Goal: Check status: Check status

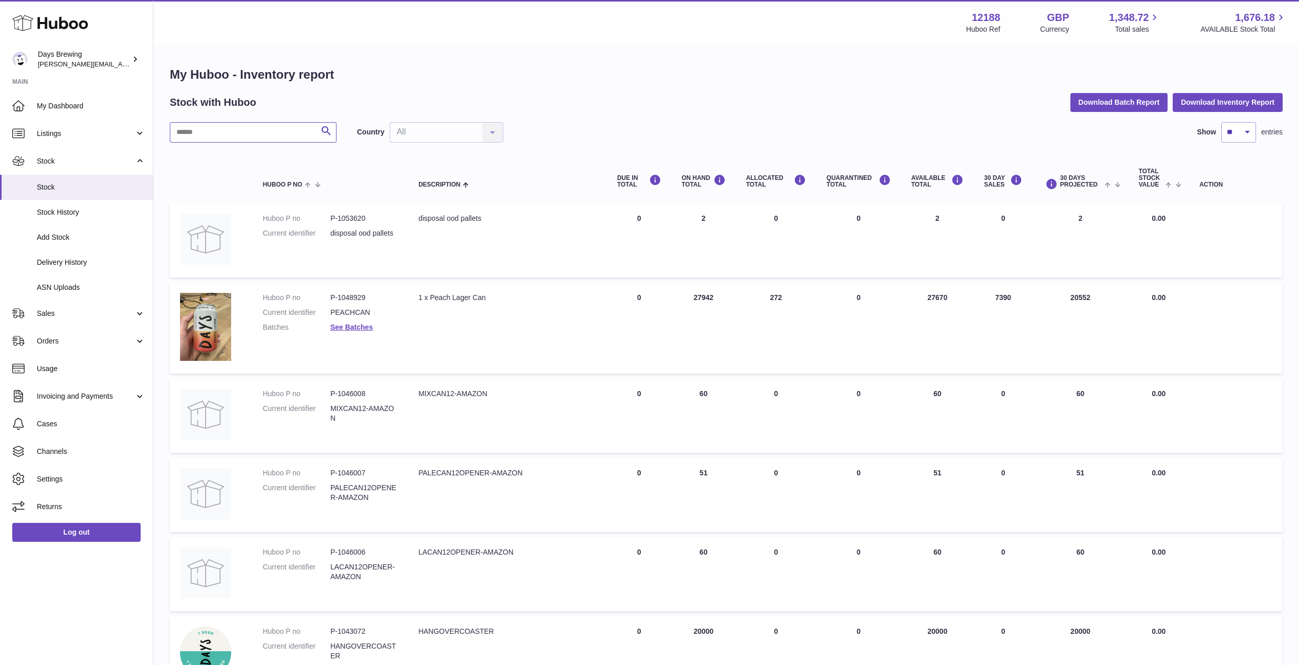
click at [268, 135] on input "text" at bounding box center [253, 132] width 167 height 20
click at [268, 134] on input "text" at bounding box center [253, 132] width 167 height 20
type input "*****"
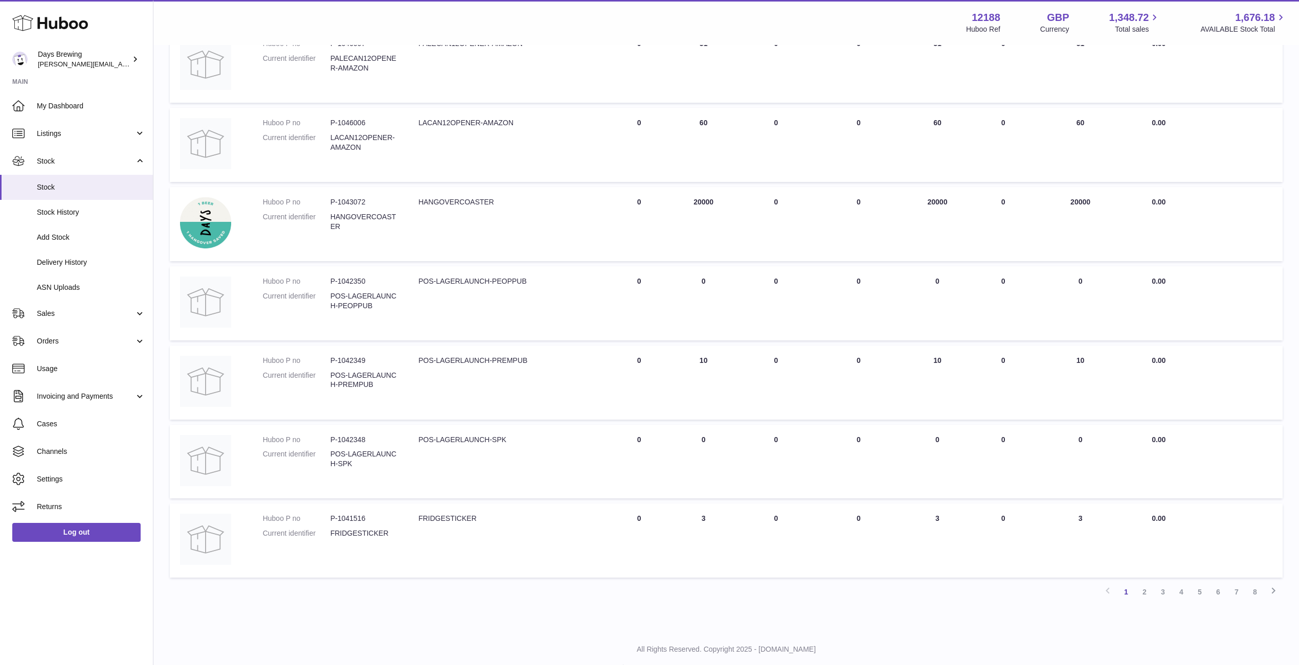
scroll to position [446, 0]
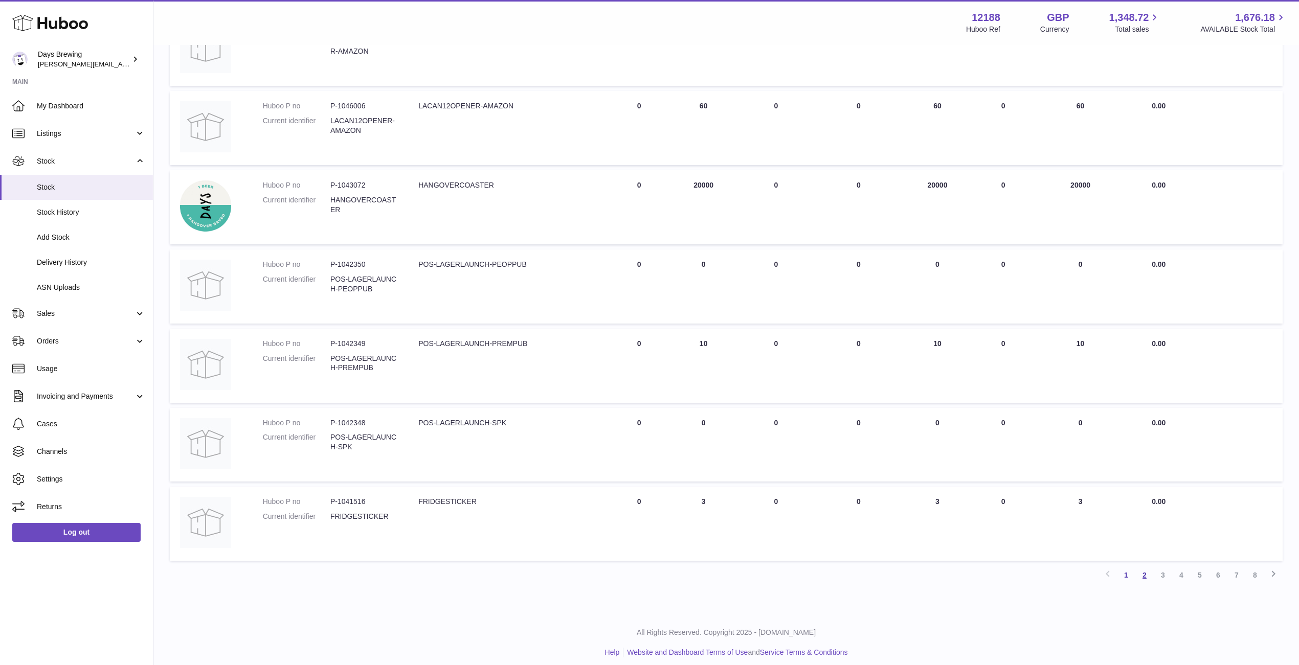
click at [1144, 566] on link "2" at bounding box center [1144, 575] width 18 height 18
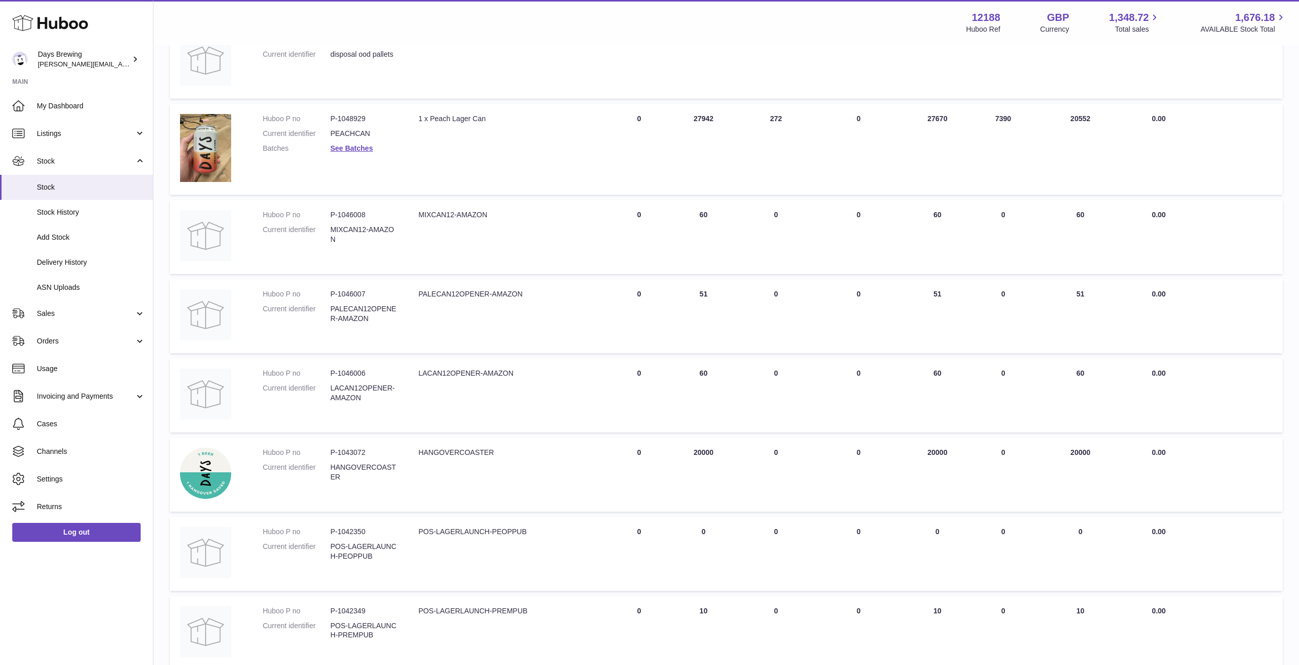
scroll to position [46, 0]
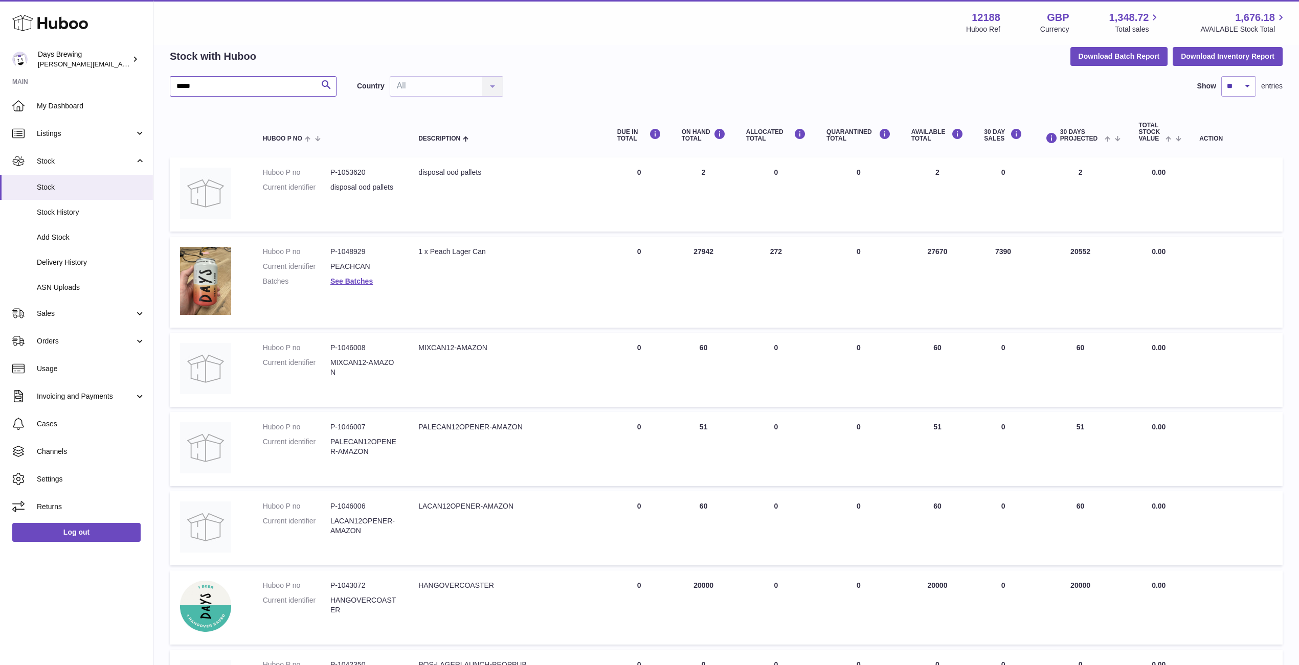
click at [280, 88] on input "*****" at bounding box center [253, 86] width 167 height 20
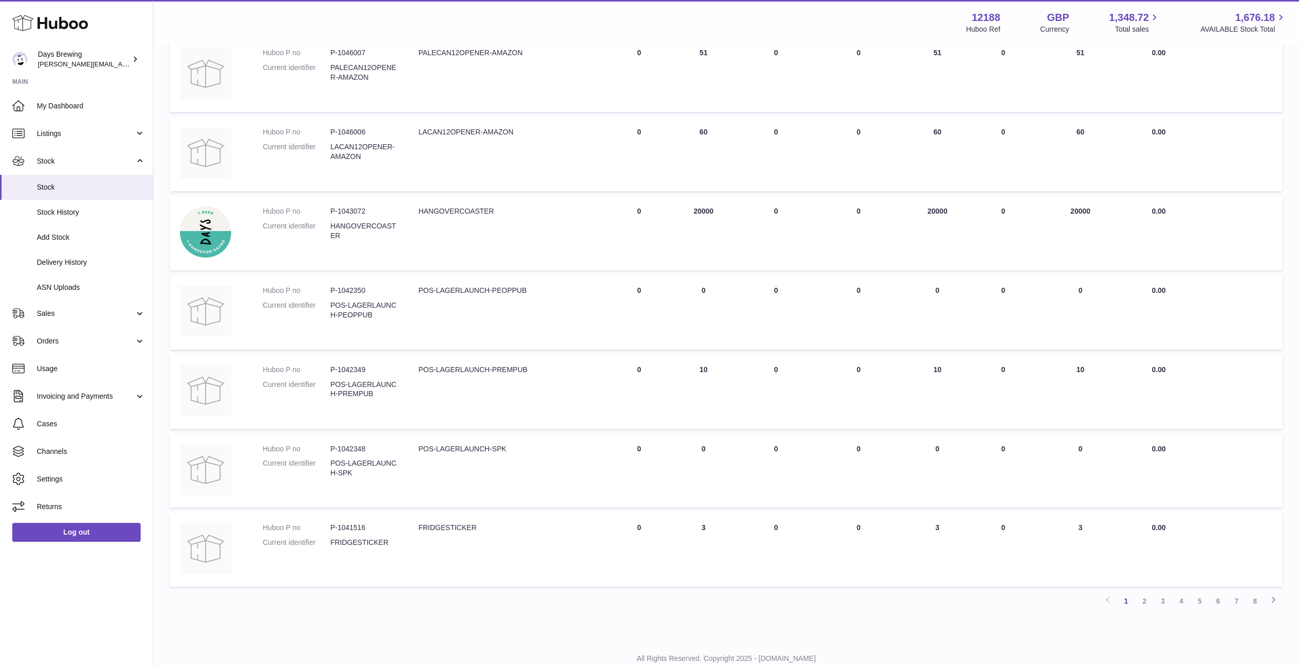
scroll to position [413, 0]
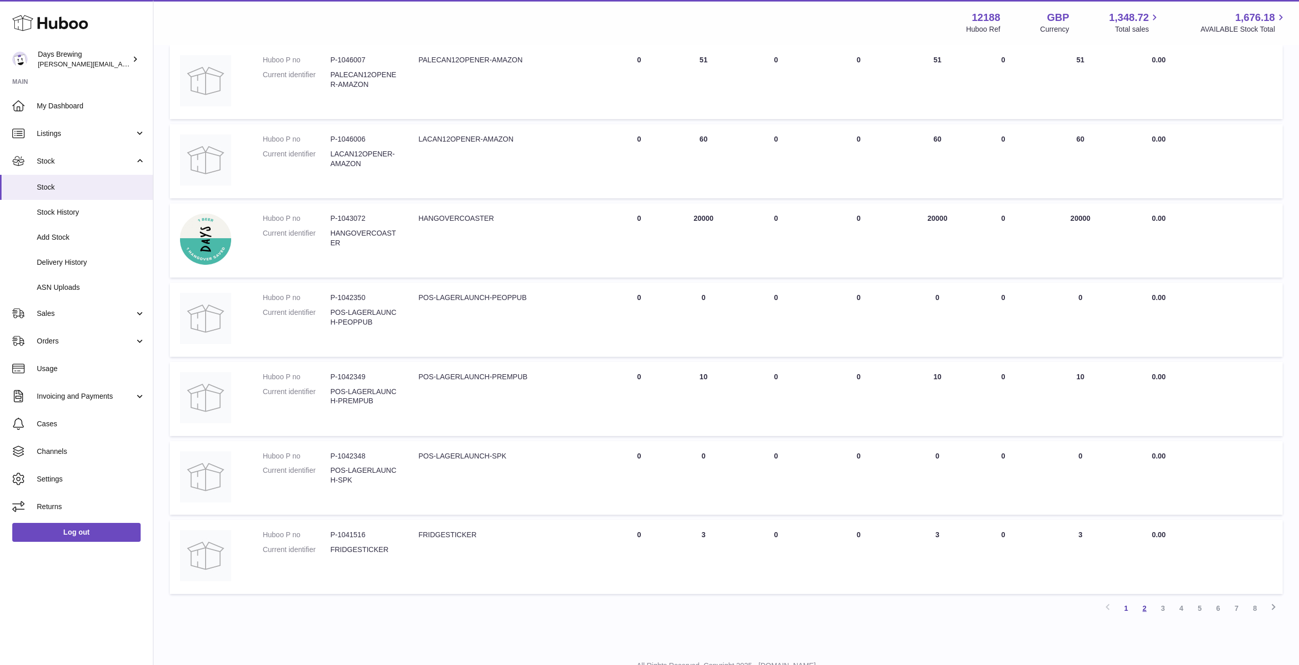
click at [1143, 604] on link "2" at bounding box center [1144, 608] width 18 height 18
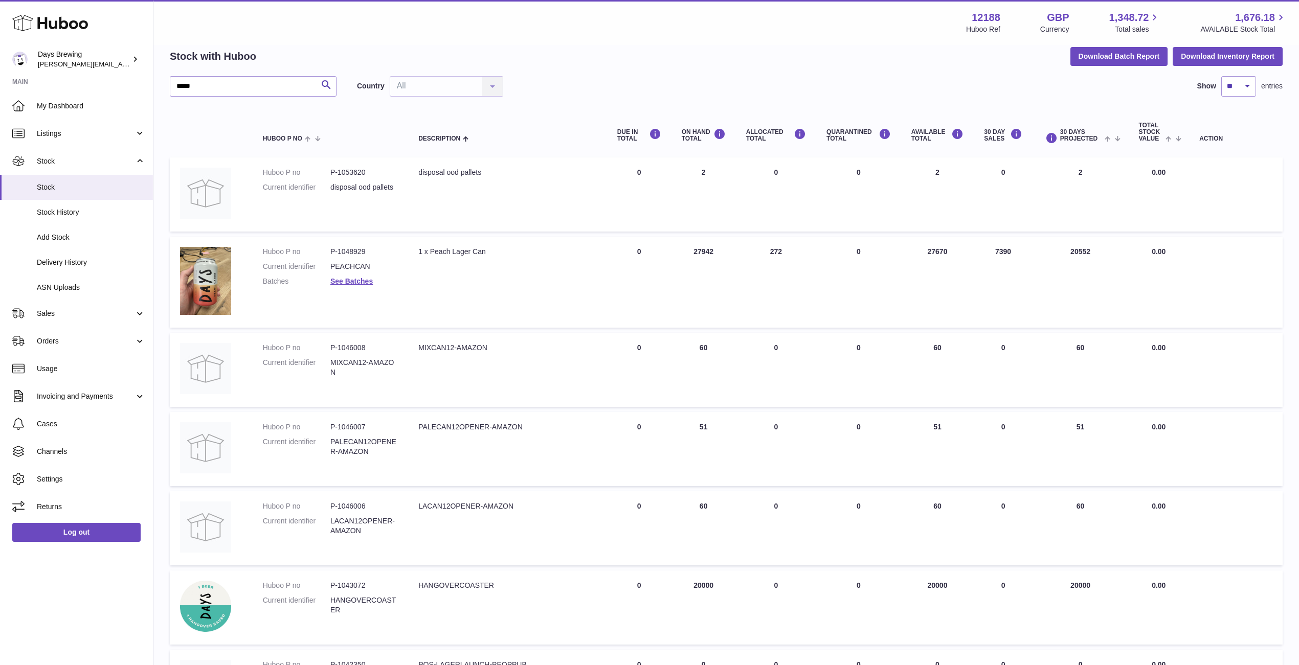
scroll to position [446, 0]
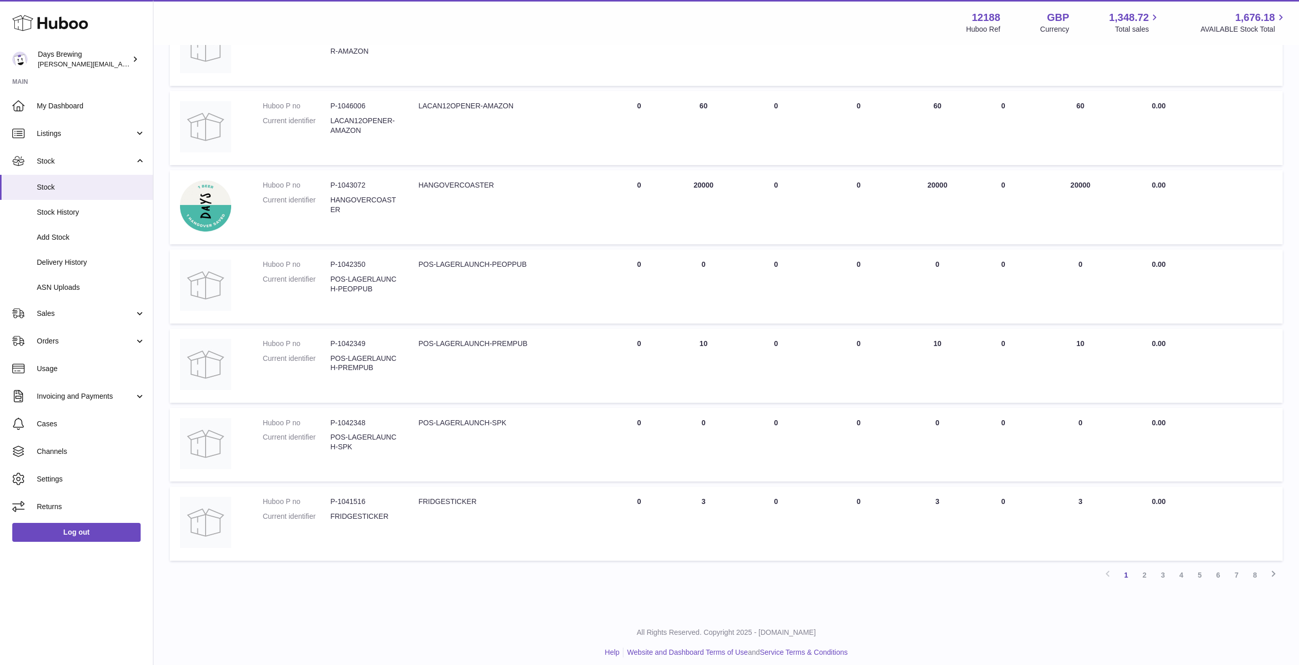
click at [1157, 567] on link "3" at bounding box center [1162, 575] width 18 height 18
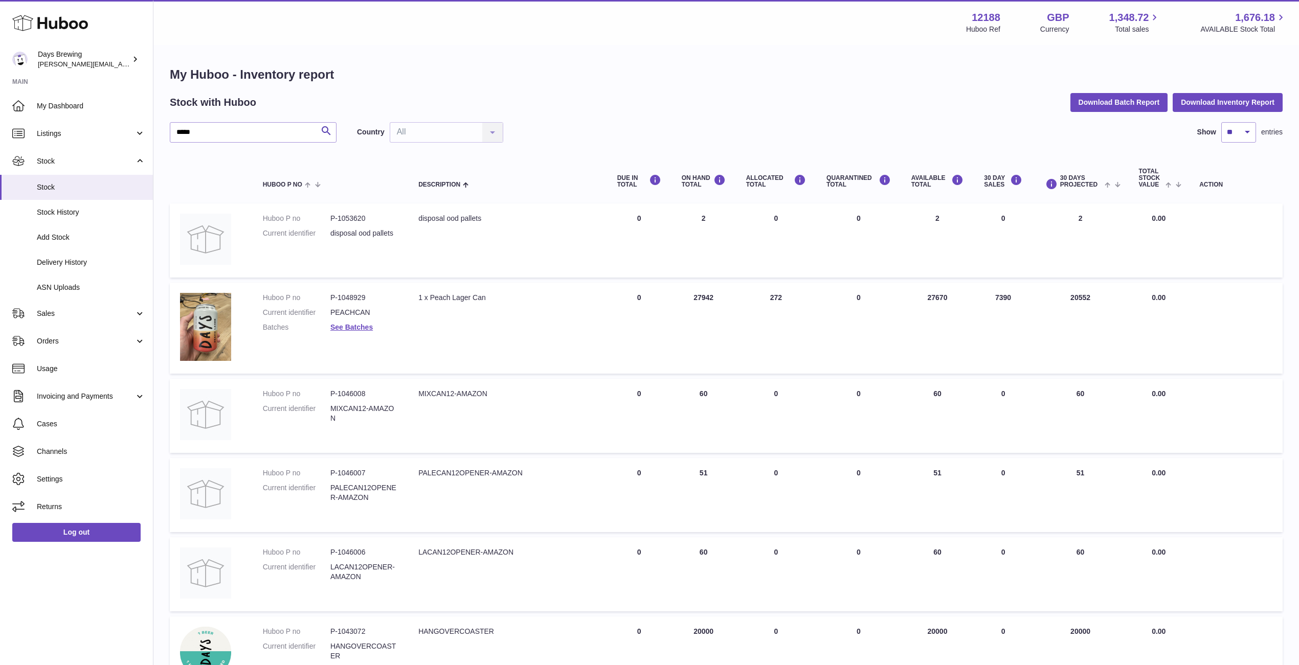
scroll to position [3, 0]
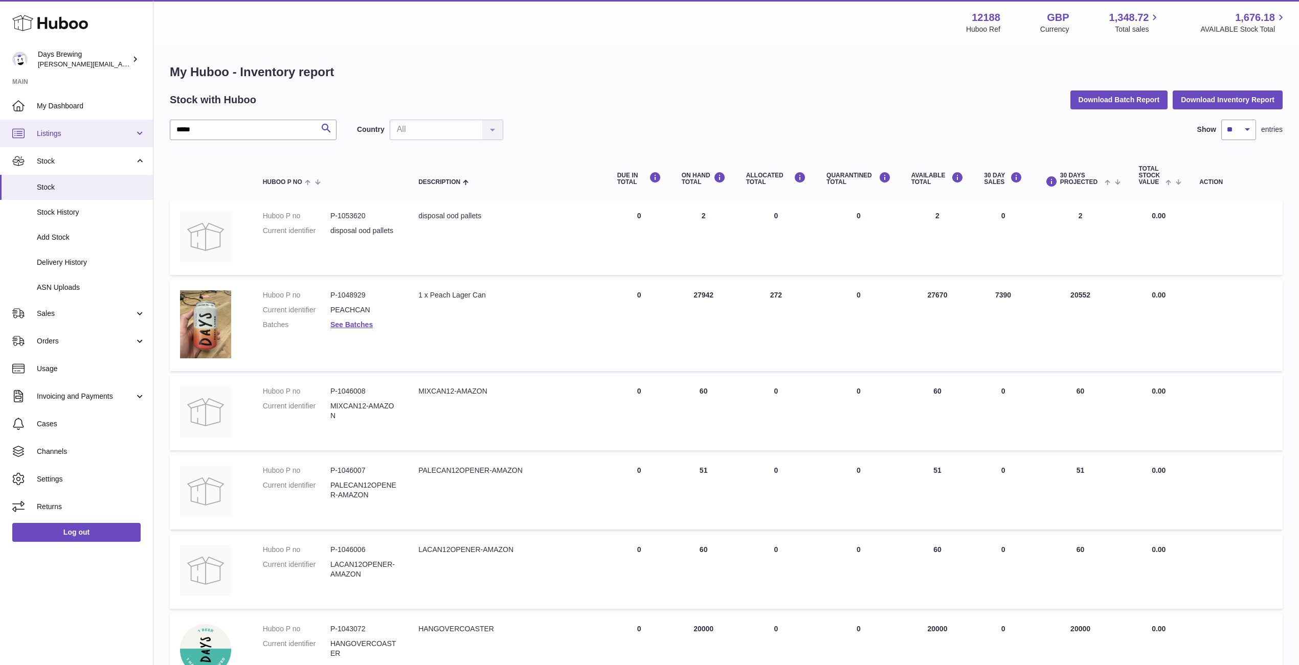
click at [85, 138] on link "Listings" at bounding box center [76, 134] width 153 height 28
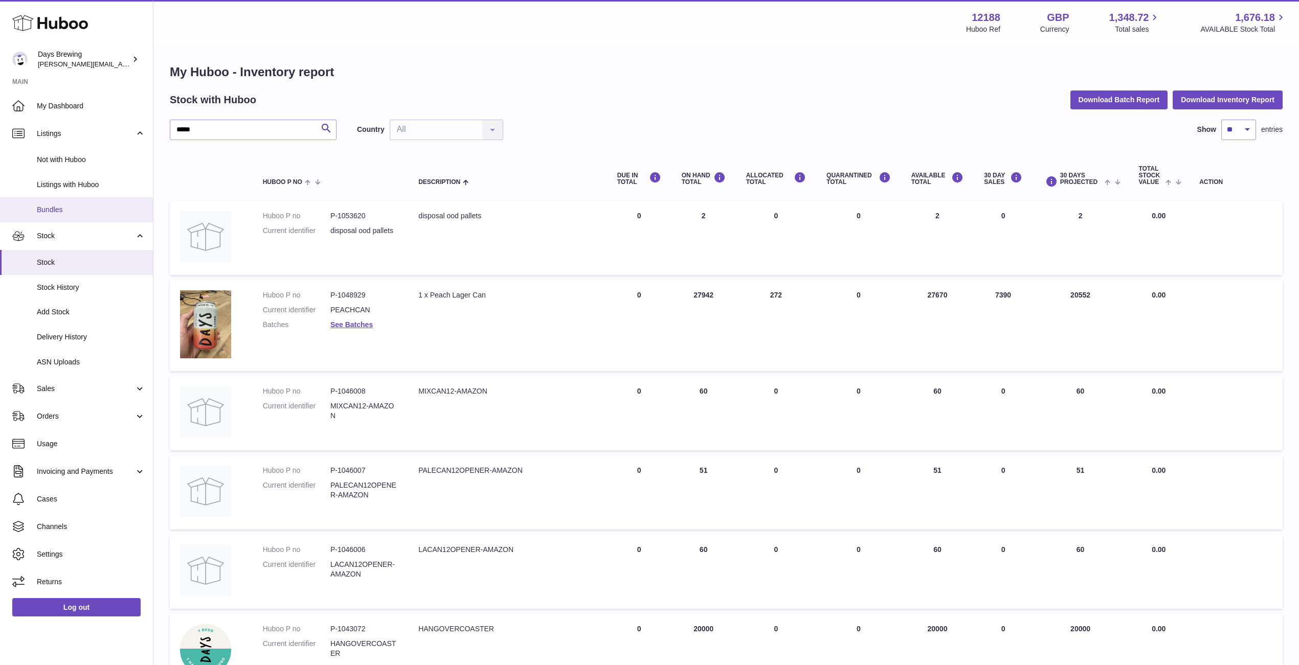
click at [70, 213] on span "Bundles" at bounding box center [91, 210] width 108 height 10
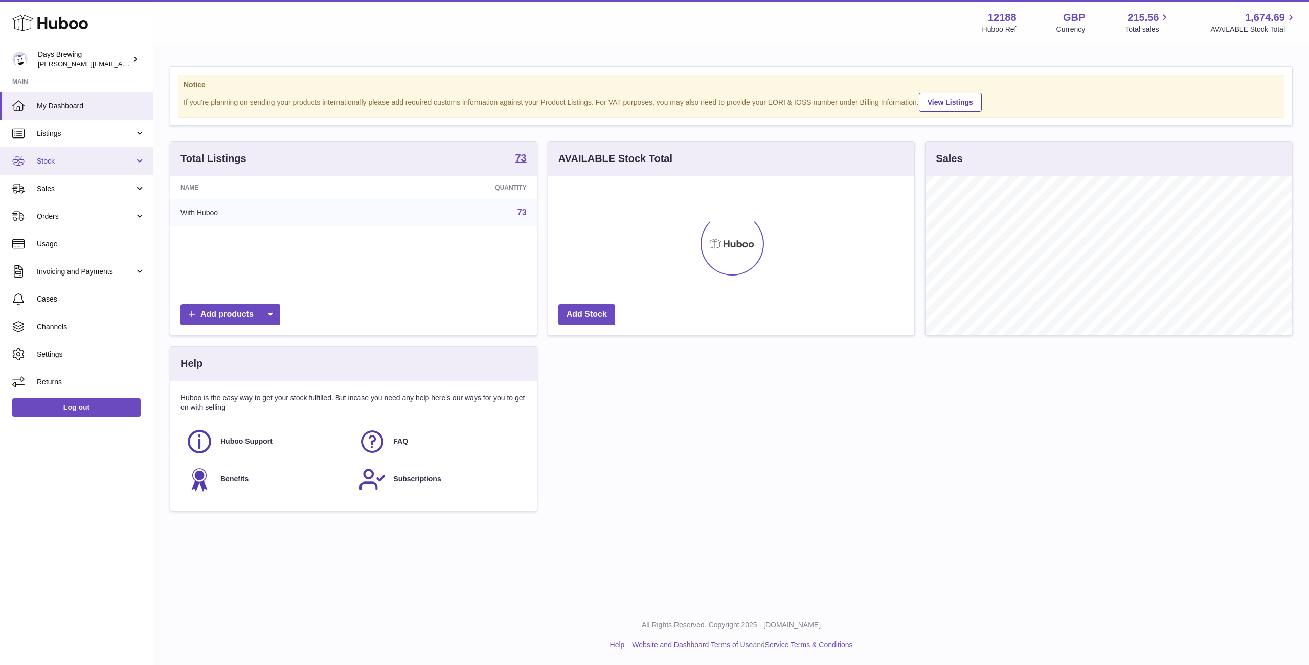
scroll to position [160, 366]
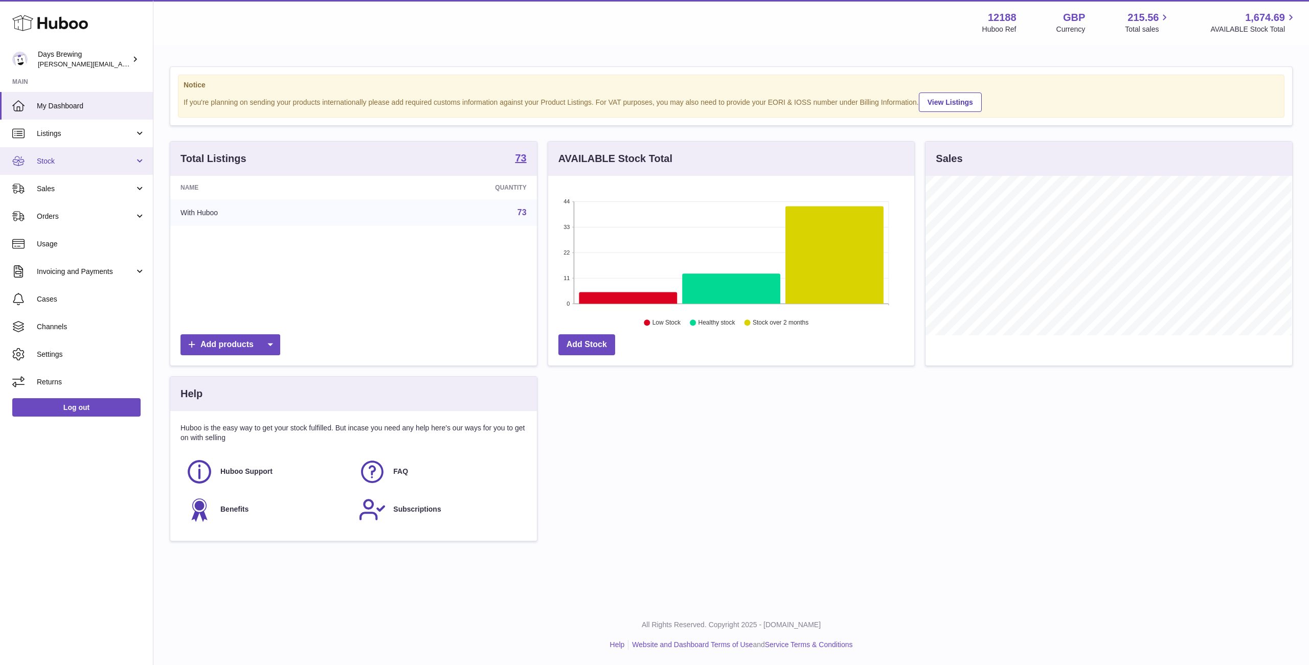
click at [106, 169] on link "Stock" at bounding box center [76, 161] width 153 height 28
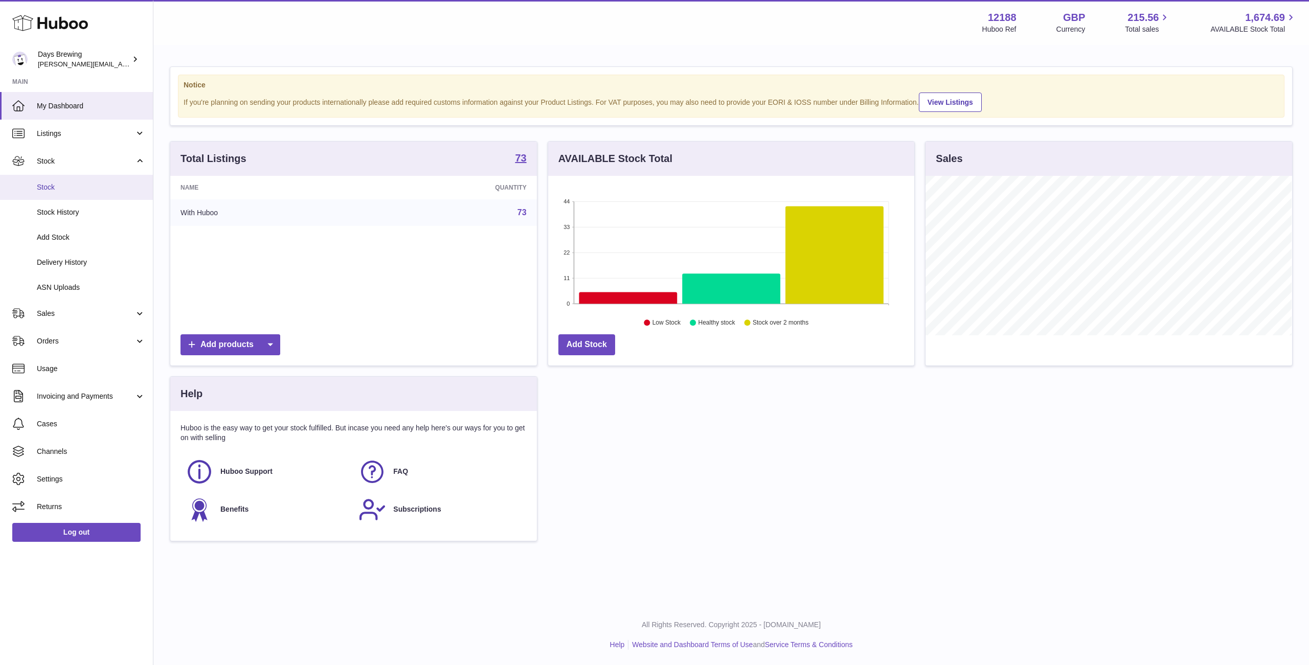
click at [99, 197] on link "Stock" at bounding box center [76, 187] width 153 height 25
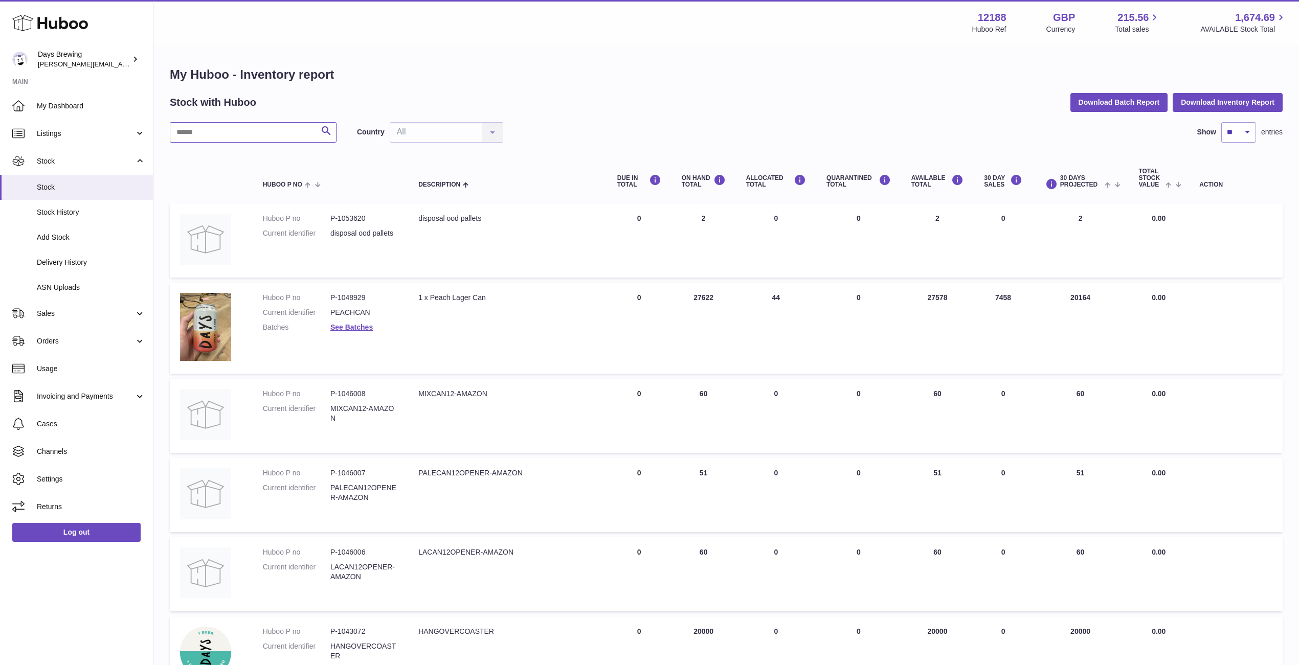
click at [271, 127] on input "text" at bounding box center [253, 132] width 167 height 20
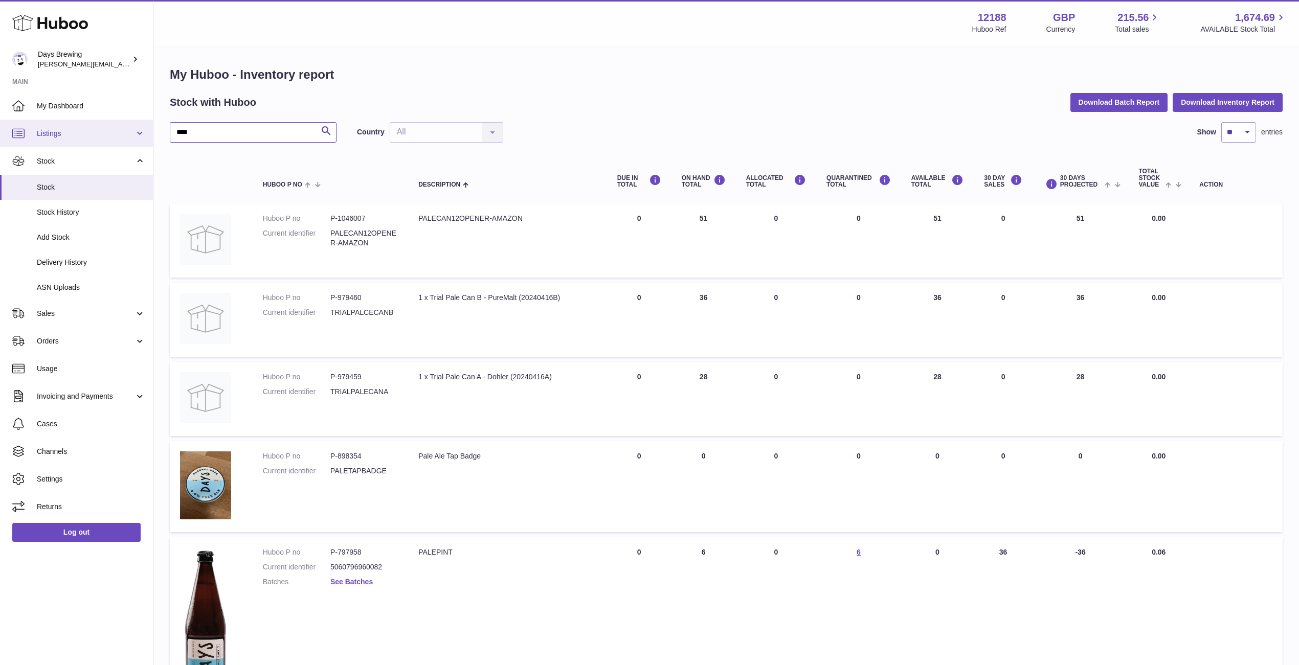
drag, startPoint x: 218, startPoint y: 136, endPoint x: 130, endPoint y: 129, distance: 88.2
click at [130, 129] on div "Huboo Days Brewing greg@daysbrewing.com Main My Dashboard Listings Not with Hub…" at bounding box center [649, 581] width 1299 height 1163
type input "*****"
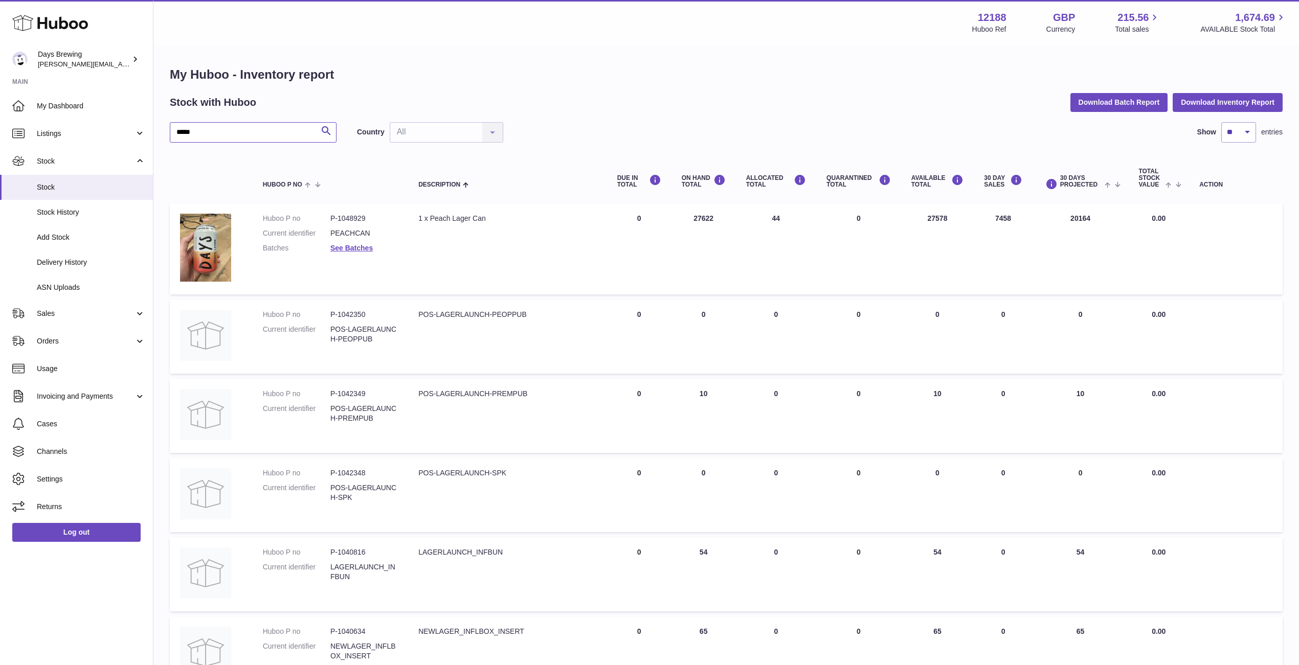
scroll to position [2, 0]
drag, startPoint x: 215, startPoint y: 128, endPoint x: 148, endPoint y: 130, distance: 67.0
click at [148, 131] on div "Huboo Days Brewing greg@daysbrewing.com Main My Dashboard Listings Not with Hub…" at bounding box center [649, 583] width 1299 height 1171
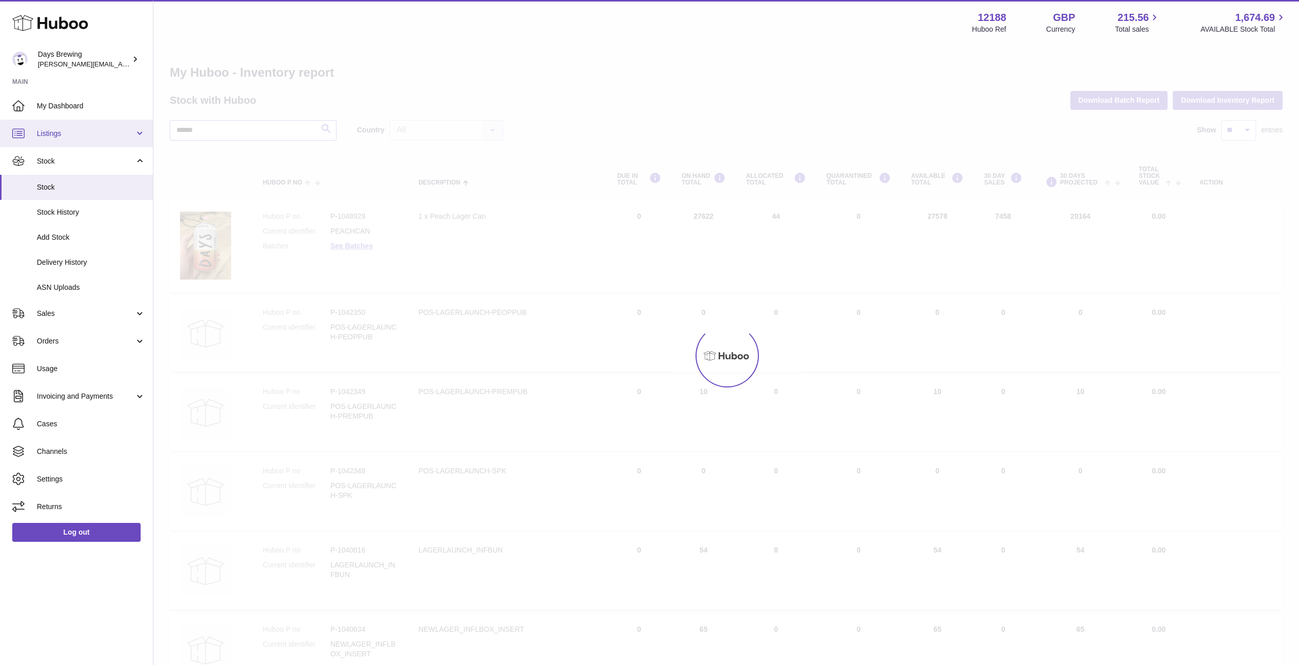
type input "******"
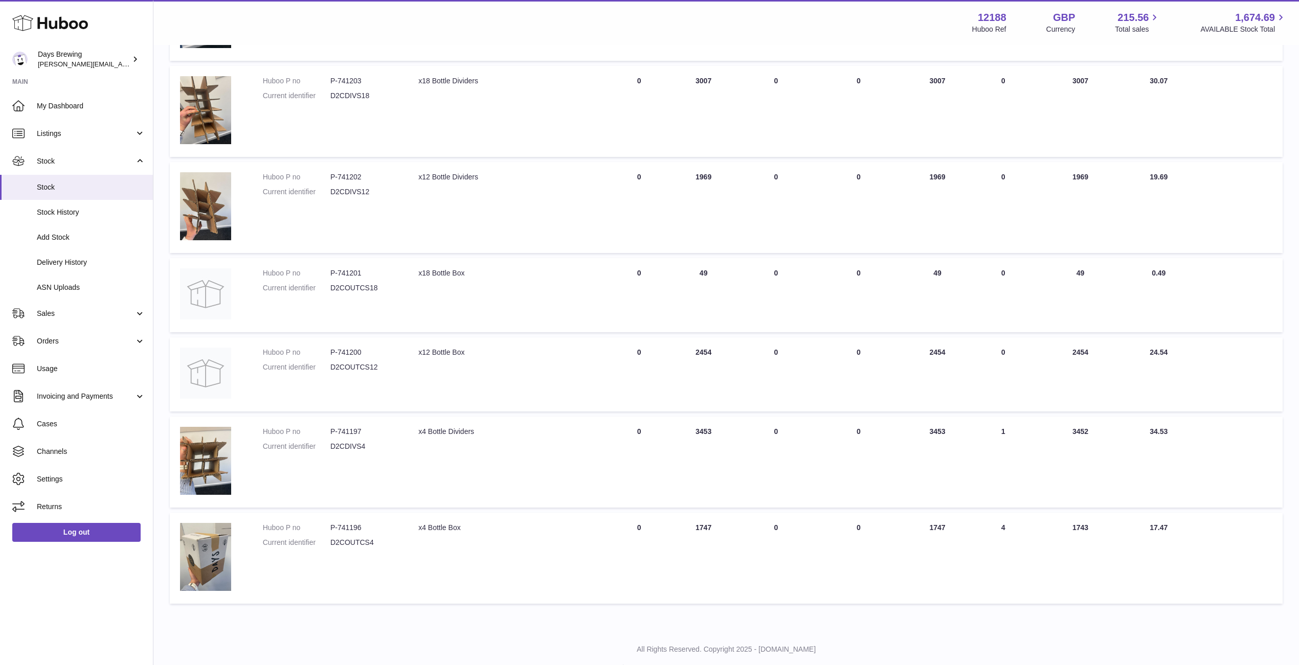
scroll to position [668, 0]
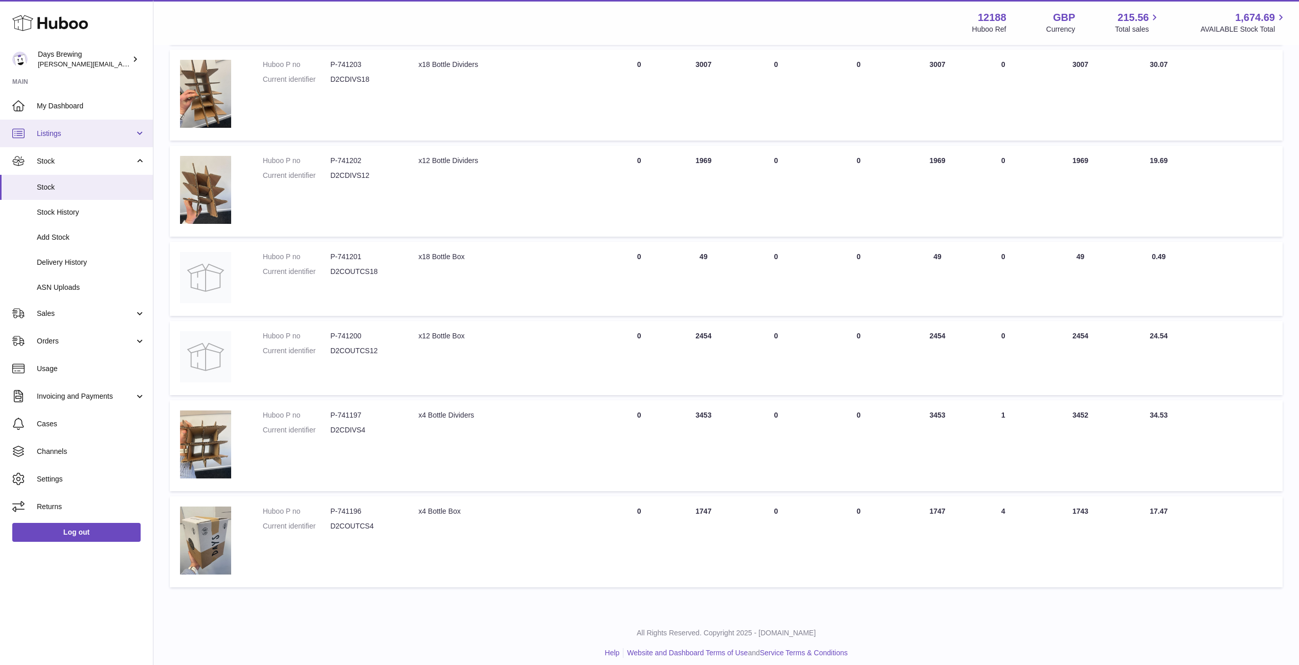
click at [87, 124] on link "Listings" at bounding box center [76, 134] width 153 height 28
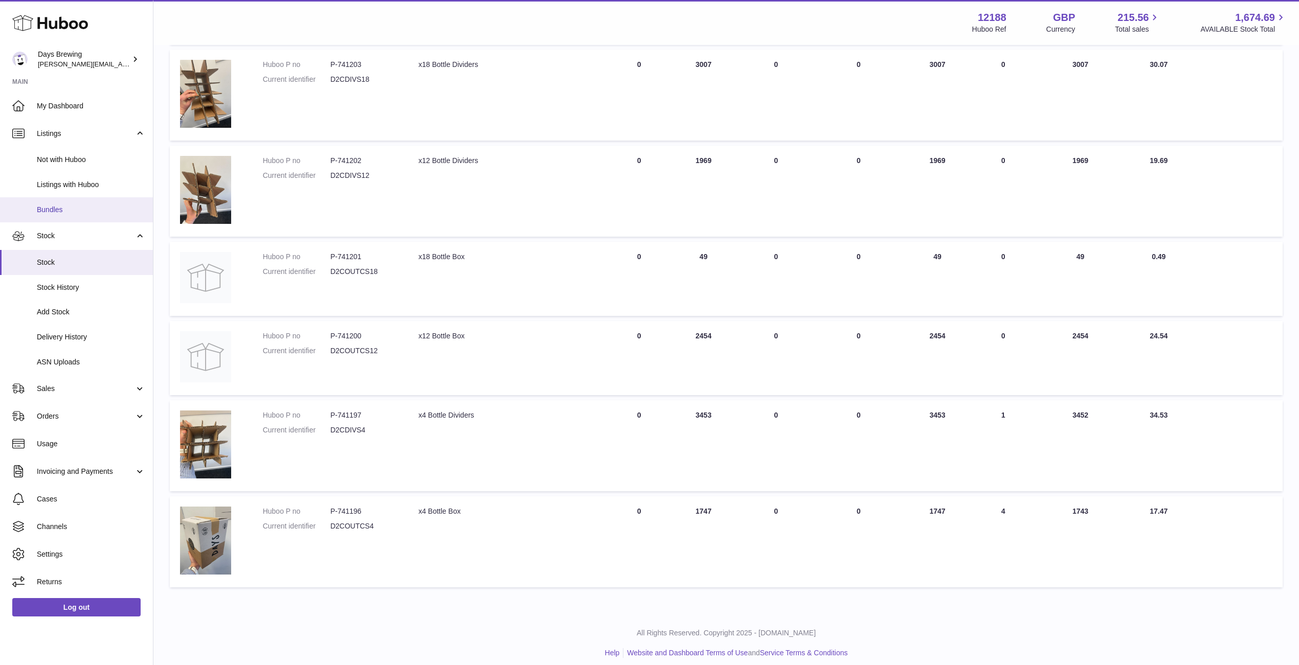
click at [78, 211] on span "Bundles" at bounding box center [91, 210] width 108 height 10
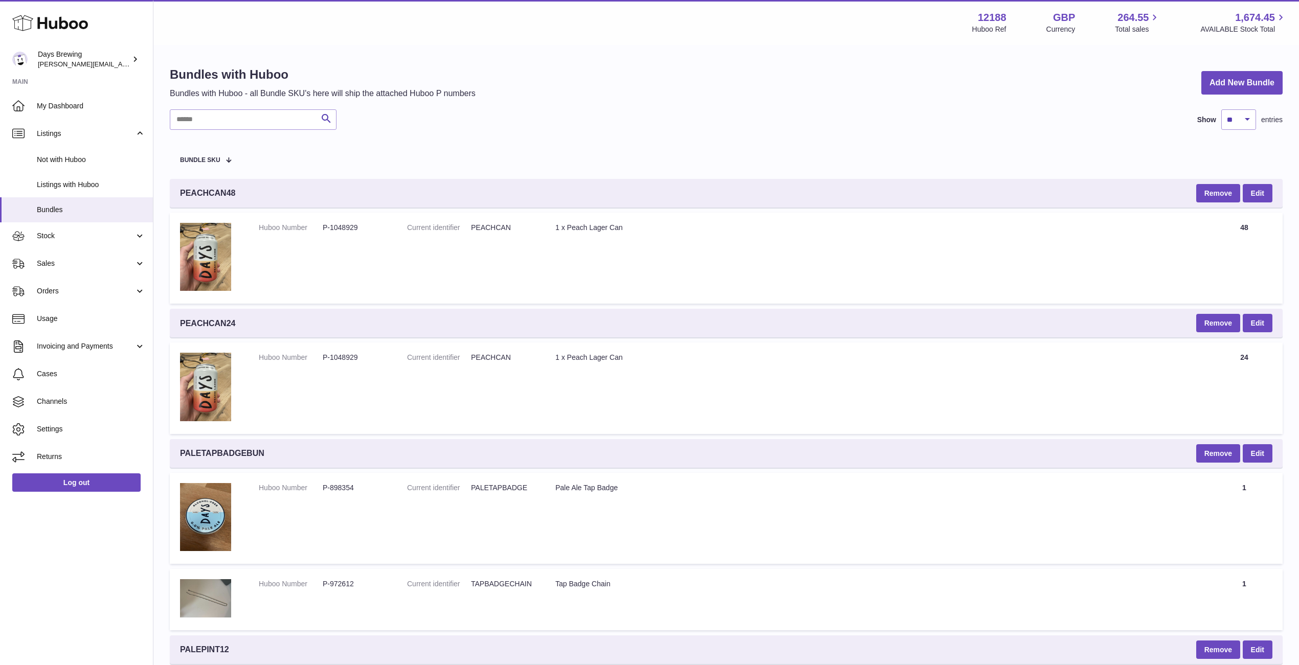
click at [295, 113] on input "text" at bounding box center [253, 119] width 167 height 20
type input "*********"
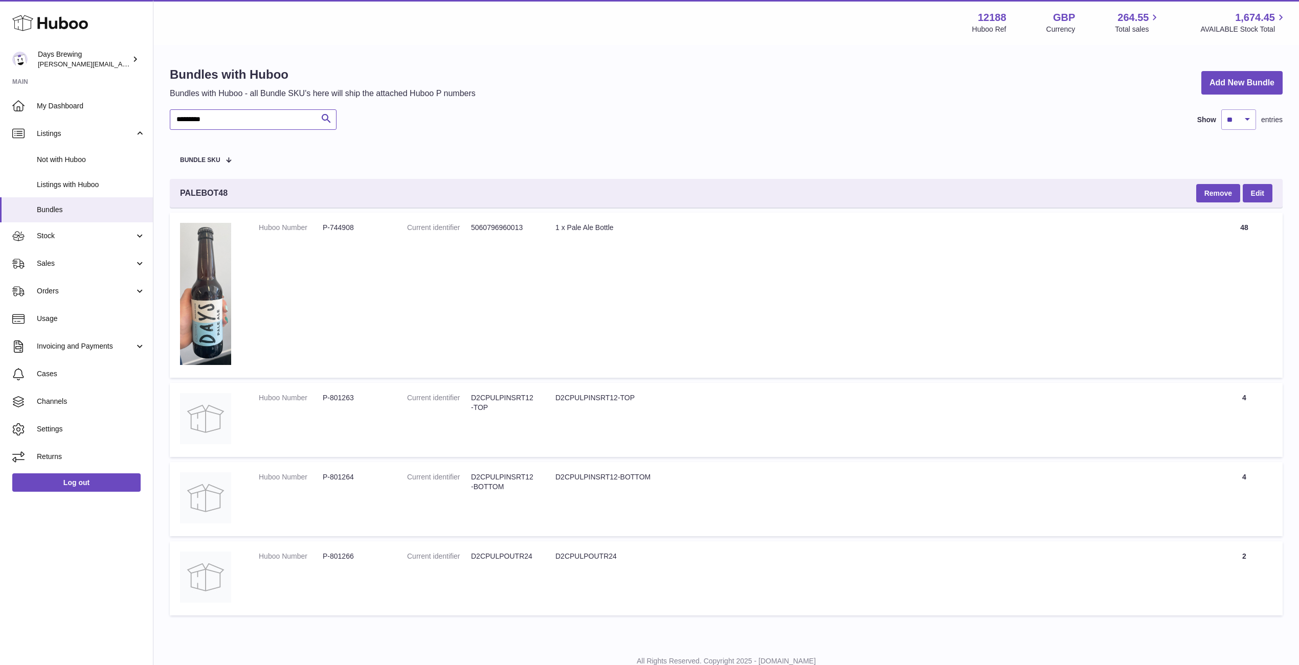
scroll to position [32, 0]
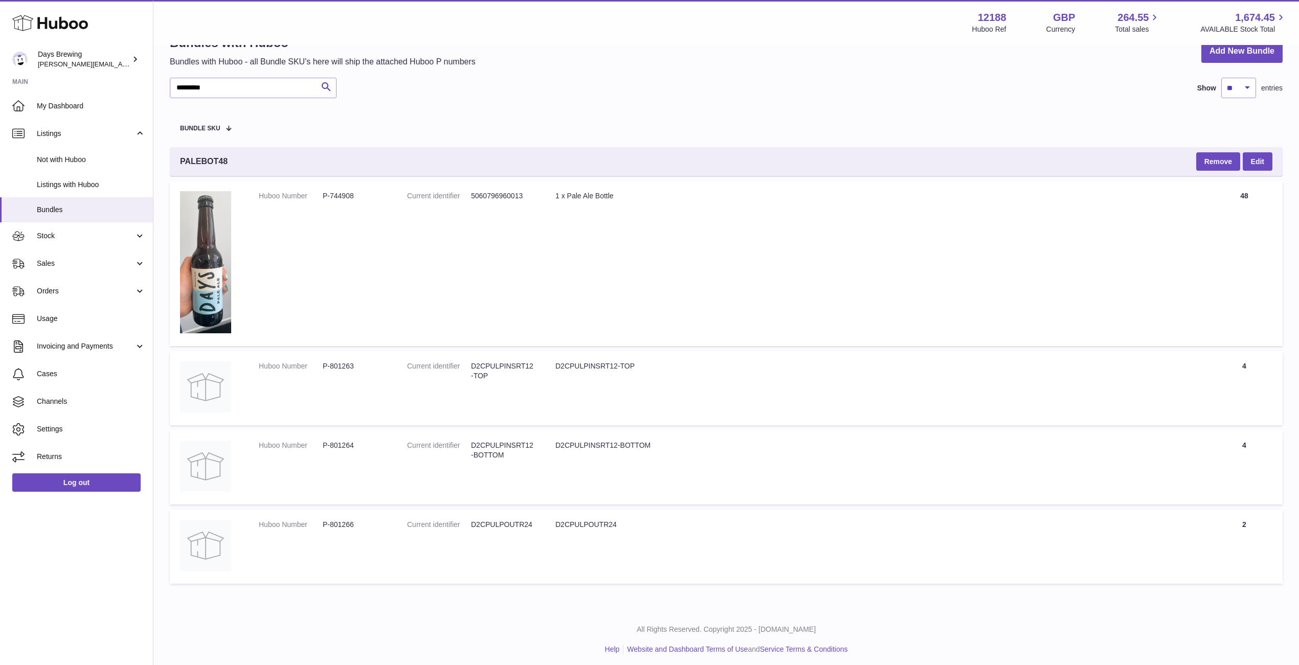
click at [516, 135] on table "Bundle SKU PALEBOT48 Remove Edit Huboo Number P-744908 Current identifier 50607…" at bounding box center [726, 348] width 1113 height 481
click at [80, 241] on link "Stock" at bounding box center [76, 236] width 153 height 28
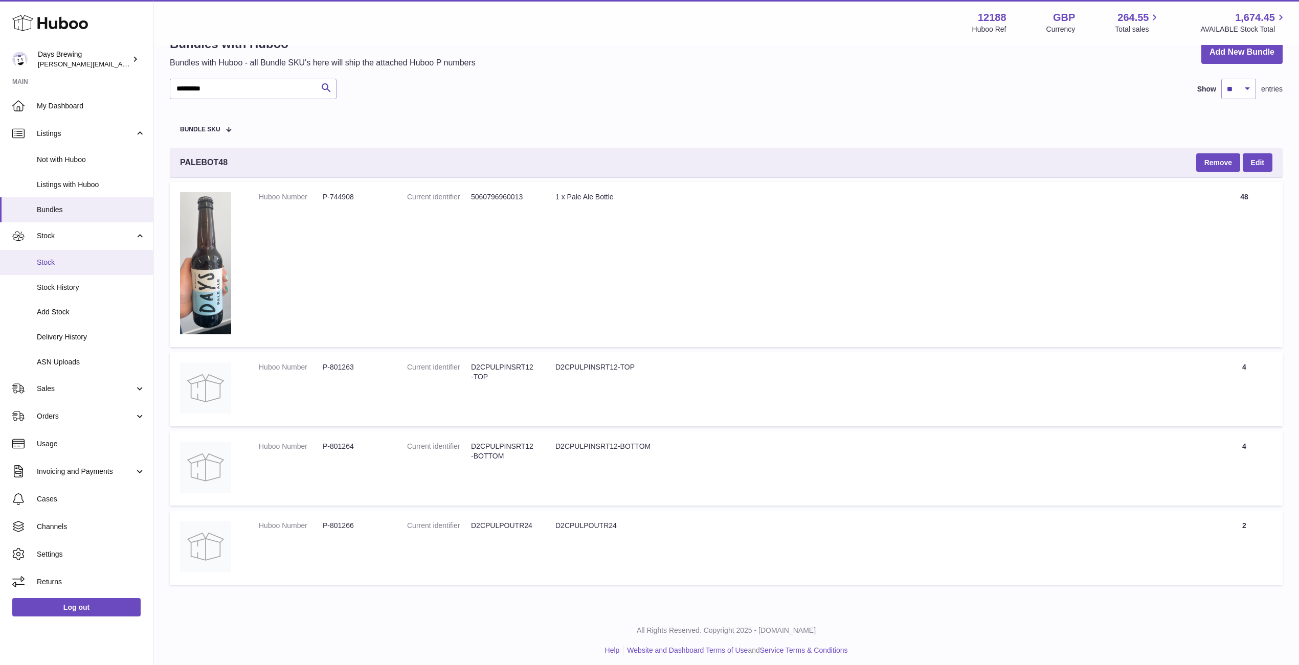
click at [63, 268] on link "Stock" at bounding box center [76, 262] width 153 height 25
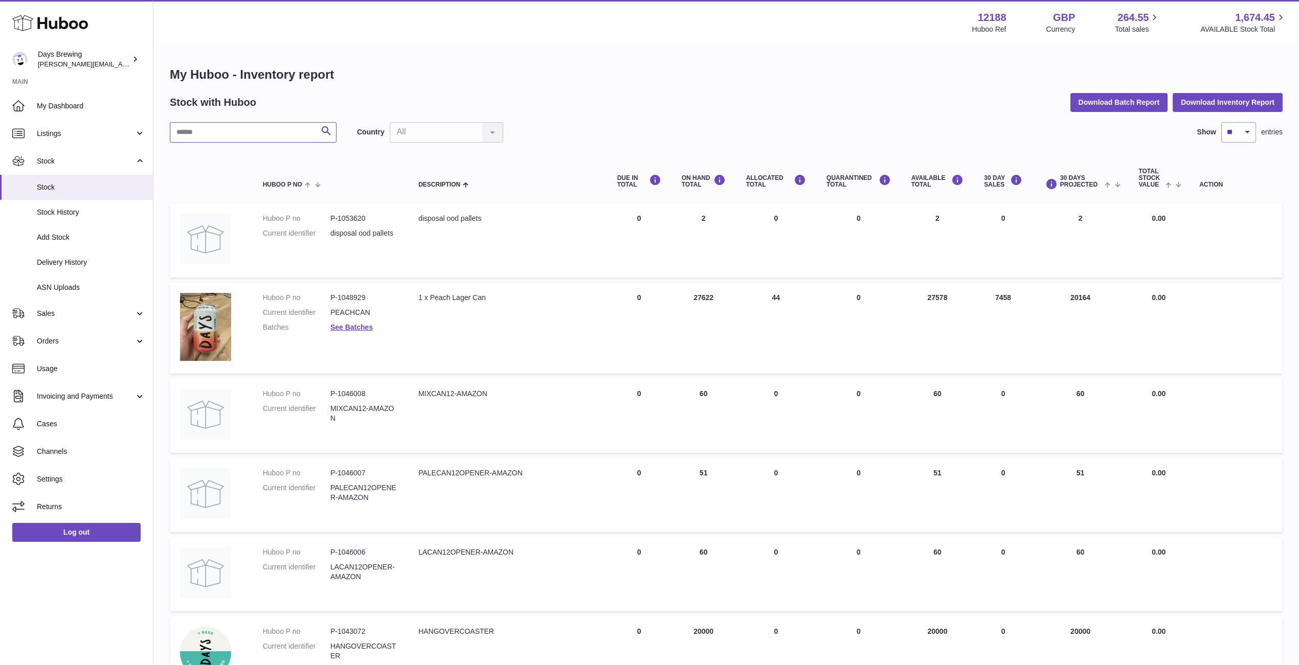
click at [260, 136] on input "text" at bounding box center [253, 132] width 167 height 20
type input "****"
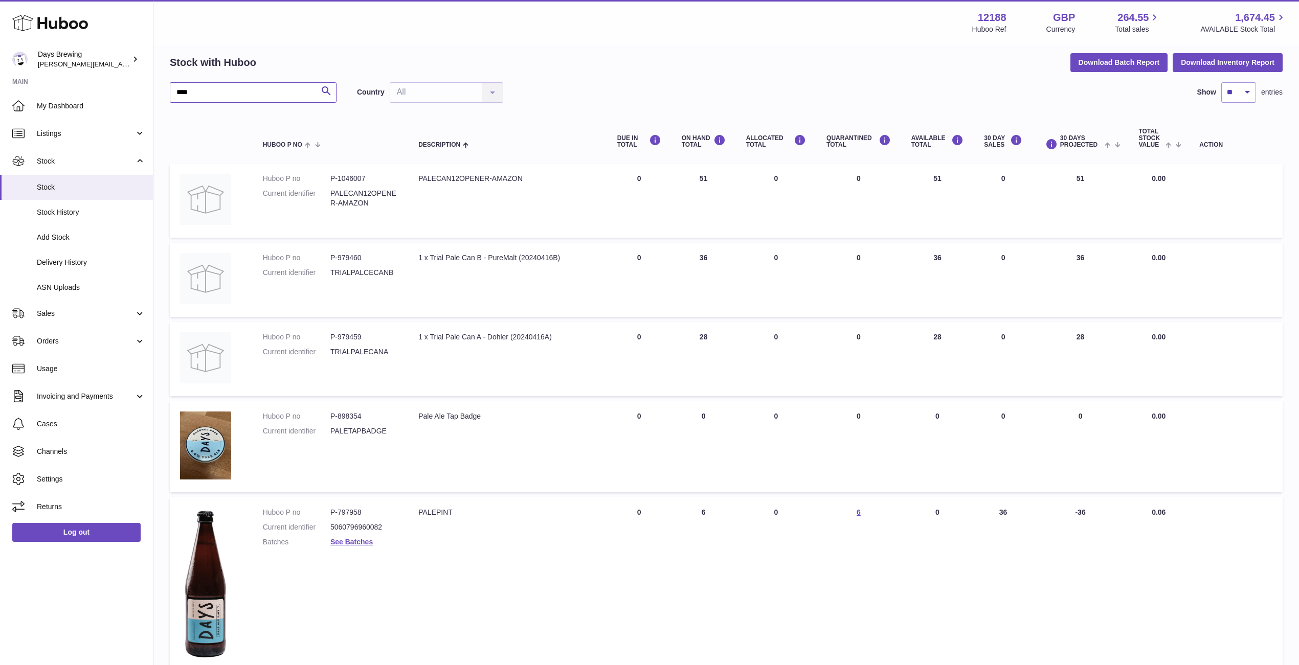
scroll to position [197, 0]
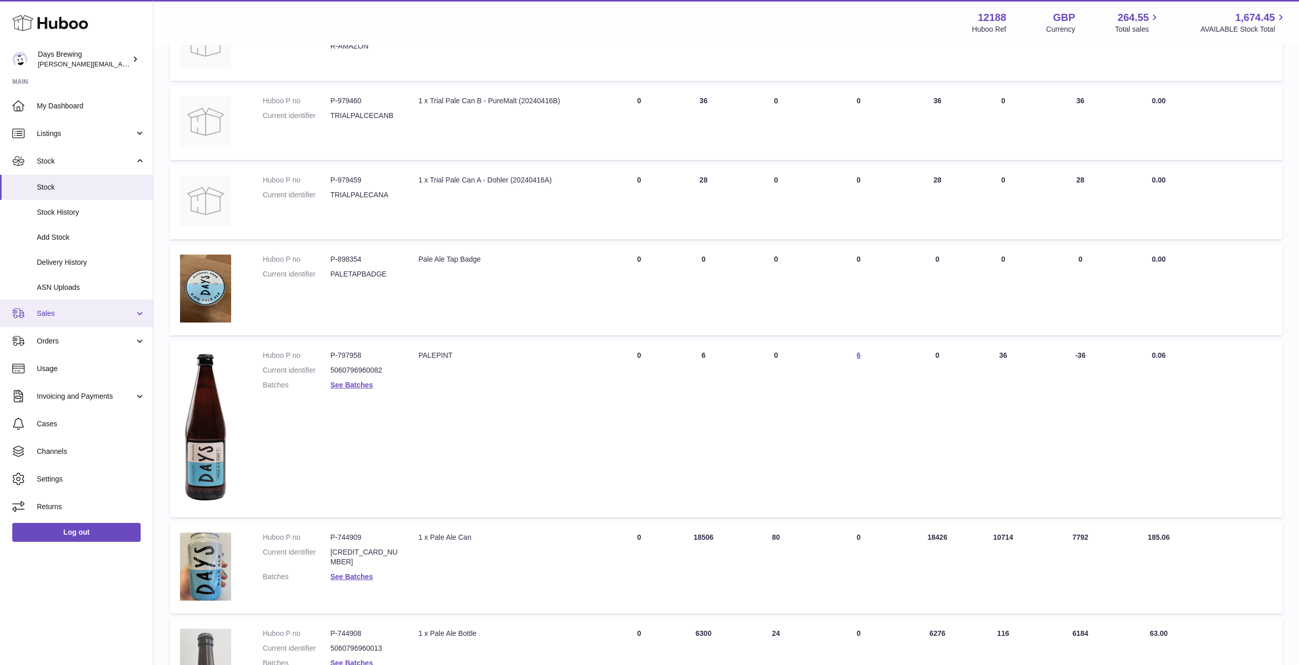
click at [59, 310] on span "Sales" at bounding box center [86, 314] width 98 height 10
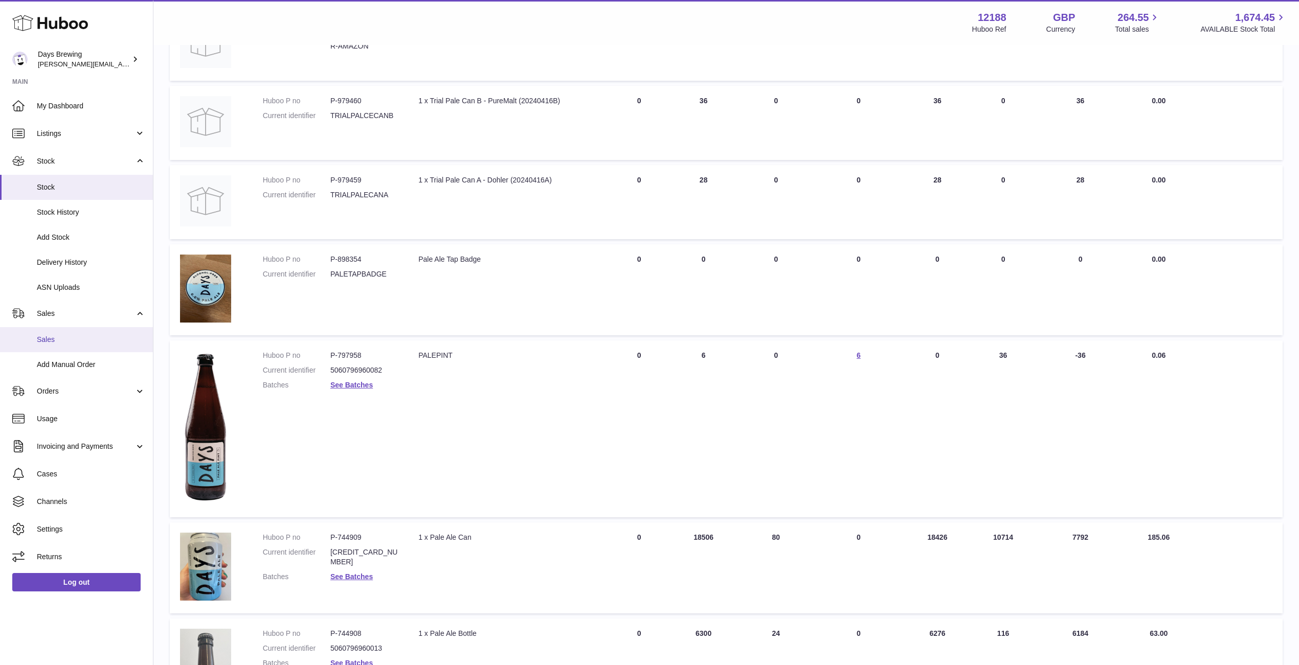
click at [63, 349] on link "Sales" at bounding box center [76, 339] width 153 height 25
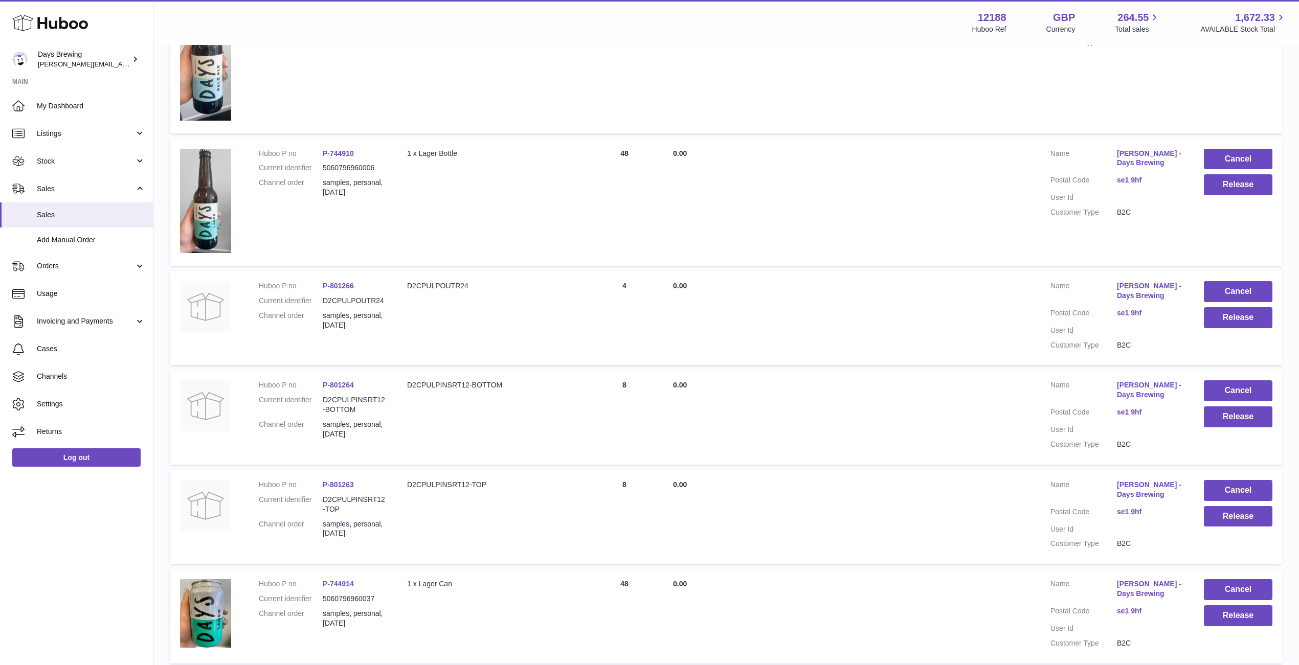
scroll to position [287, 0]
drag, startPoint x: 637, startPoint y: 481, endPoint x: 620, endPoint y: 284, distance: 197.1
click at [620, 284] on tbody "Huboo P no P-744908 Current identifier 5060796960013 Channel order samples, per…" at bounding box center [726, 507] width 1113 height 1077
click at [625, 324] on td "Quantity Sold 4" at bounding box center [624, 320] width 77 height 94
drag, startPoint x: 623, startPoint y: 483, endPoint x: 582, endPoint y: 259, distance: 227.5
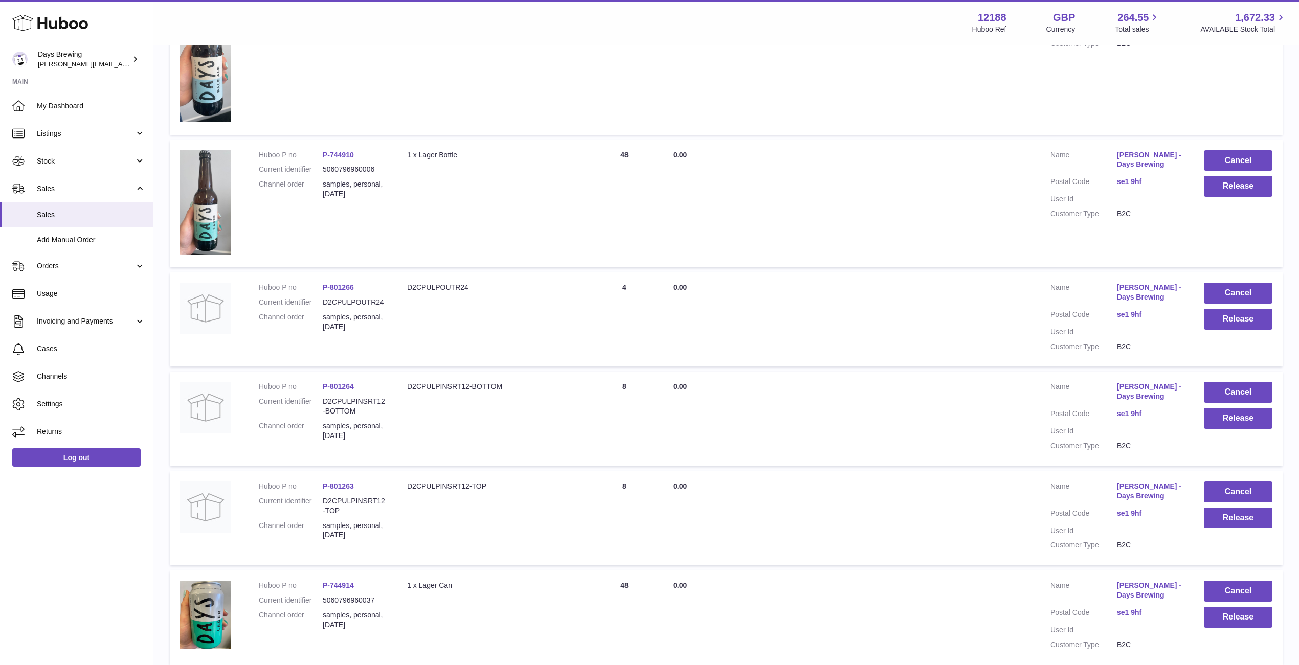
click at [582, 258] on tbody "Huboo P no P-744908 Current identifier 5060796960013 Channel order samples, per…" at bounding box center [726, 507] width 1113 height 1077
click at [600, 304] on td "Quantity Sold 4" at bounding box center [624, 320] width 77 height 94
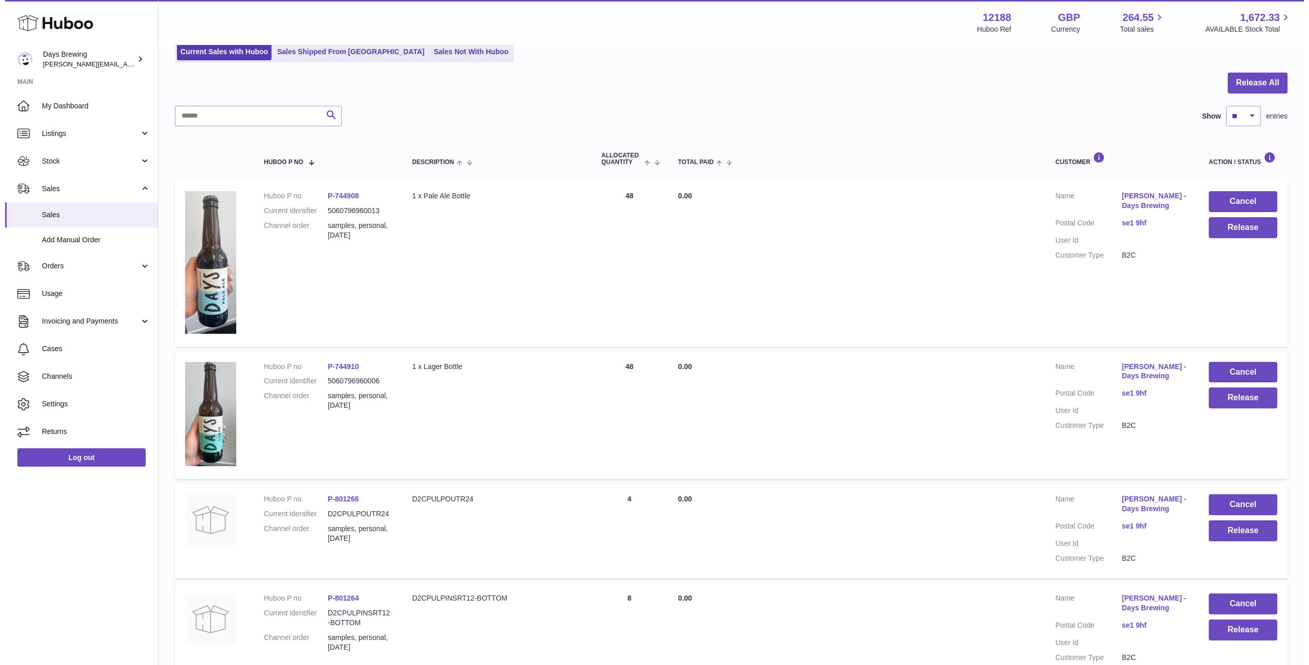
scroll to position [23, 0]
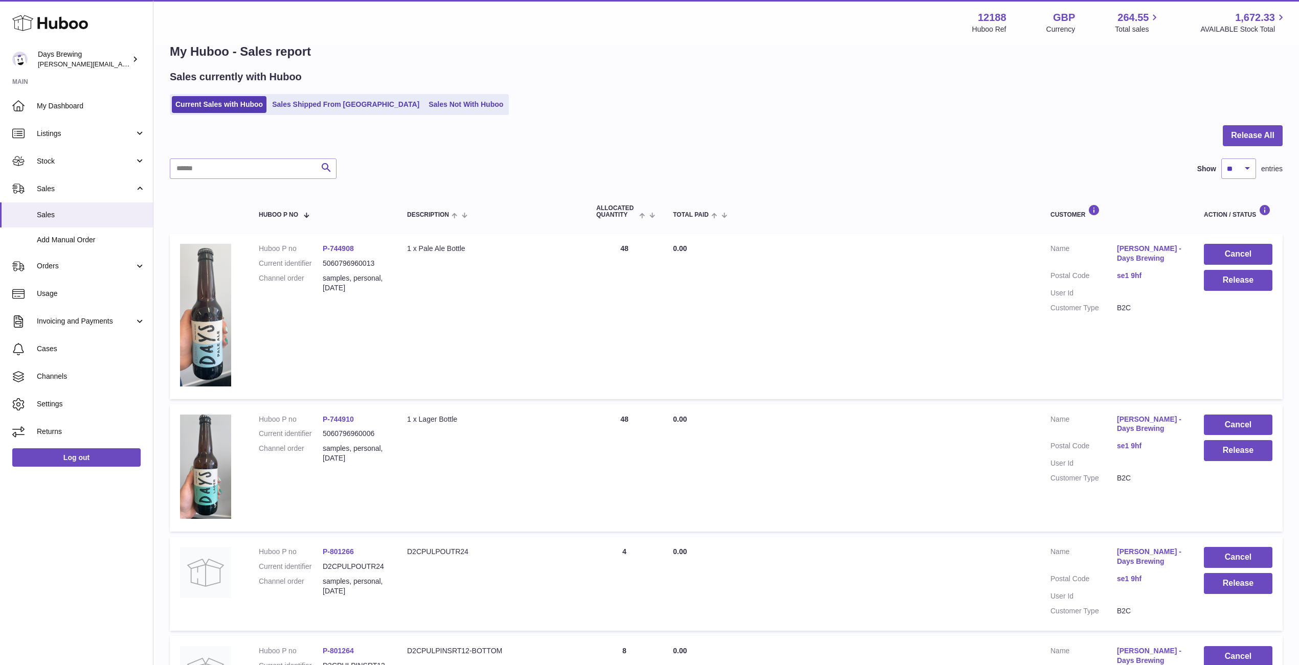
click at [1123, 275] on link "se1 9hf" at bounding box center [1150, 276] width 66 height 10
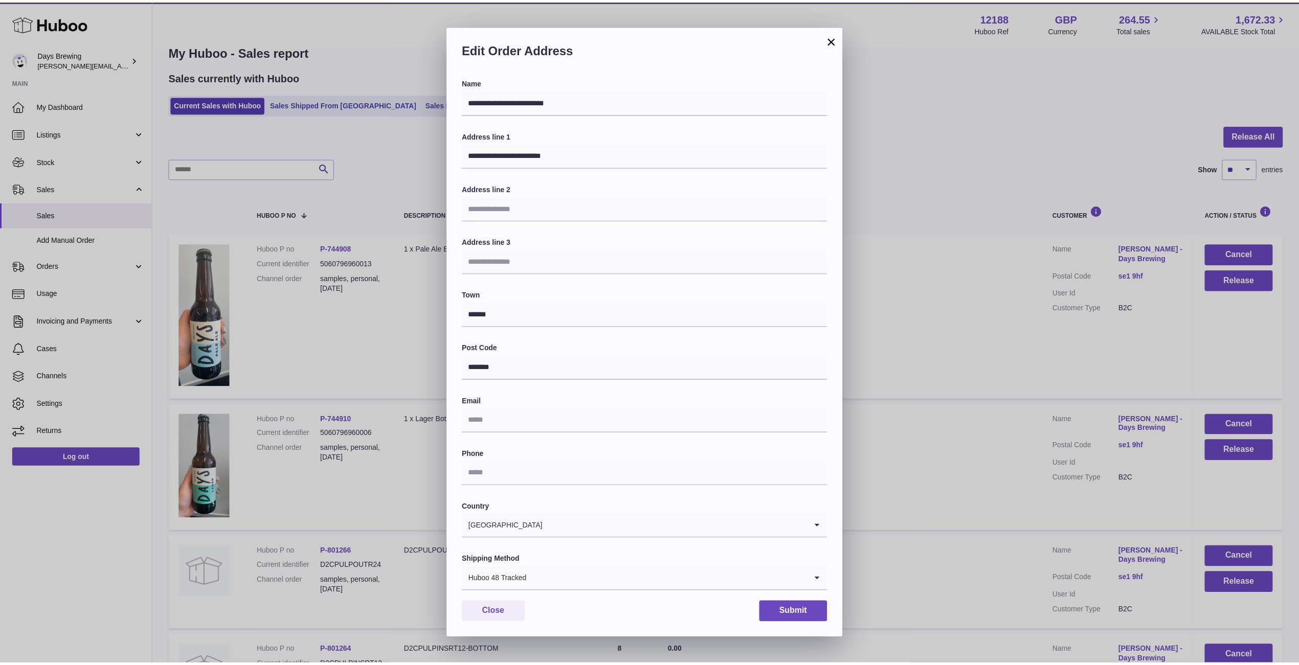
scroll to position [0, 0]
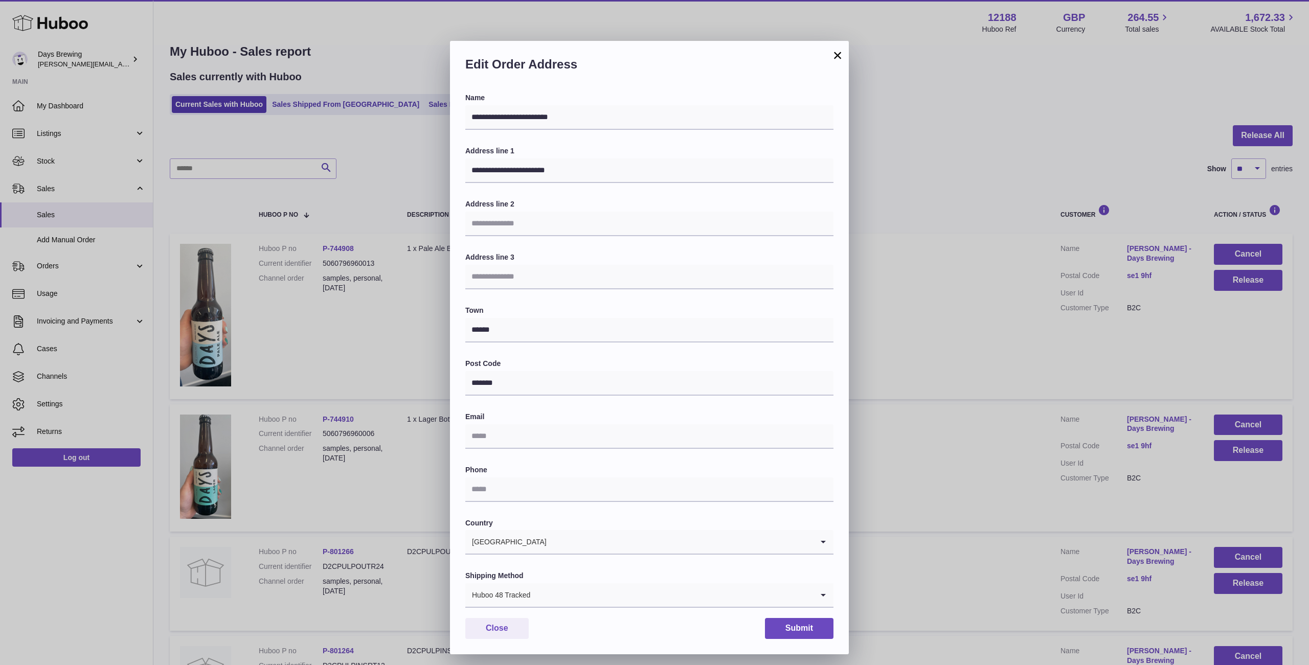
click at [836, 55] on button "×" at bounding box center [837, 55] width 12 height 12
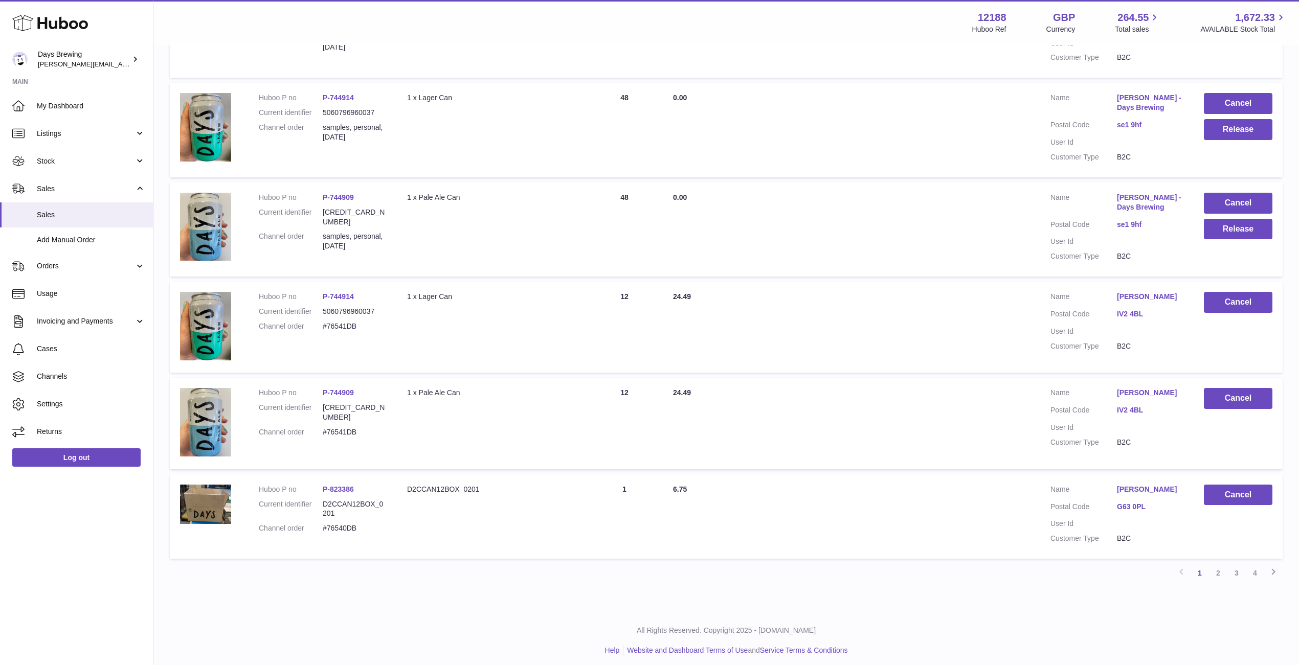
scroll to position [774, 0]
click at [1213, 569] on link "2" at bounding box center [1218, 574] width 18 height 18
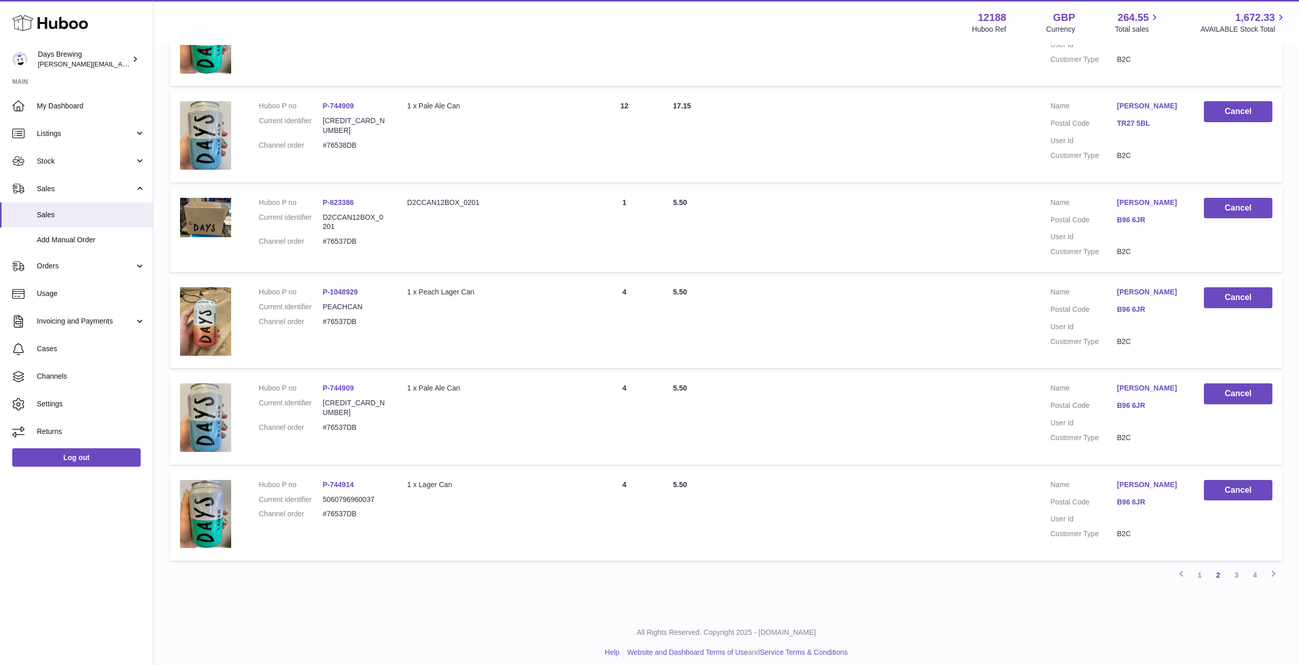
scroll to position [646, 0]
click at [1237, 571] on link "3" at bounding box center [1236, 575] width 18 height 18
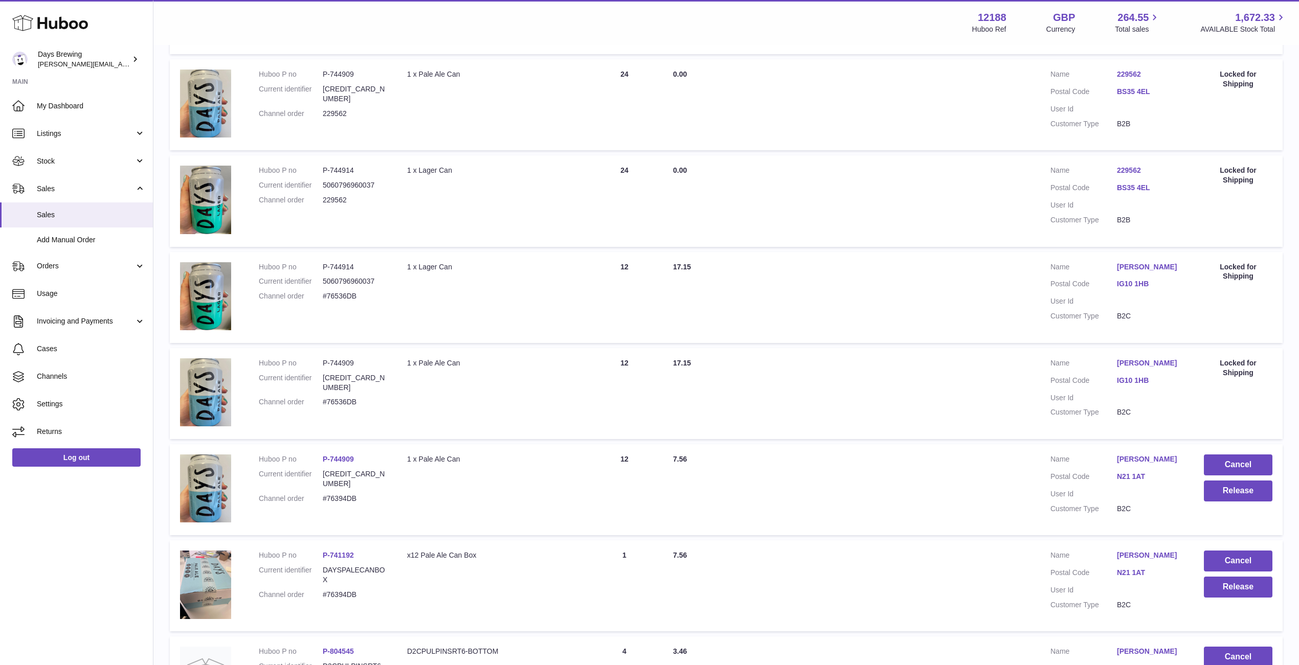
scroll to position [634, 0]
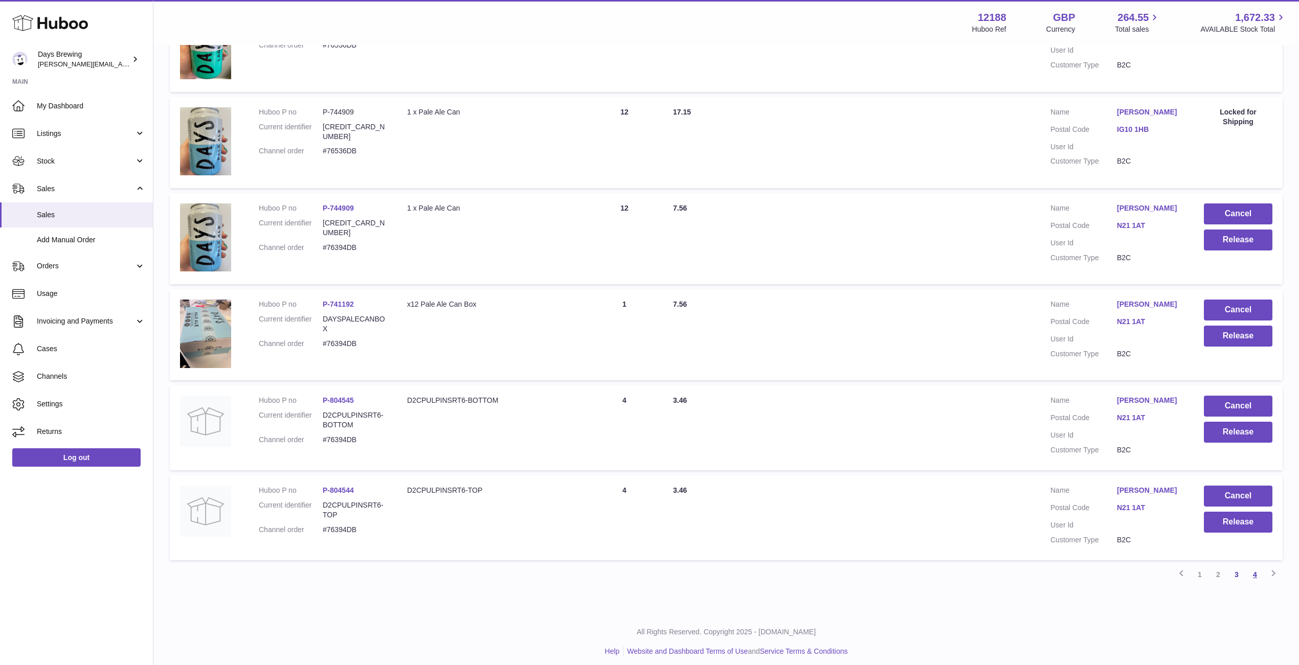
click at [1257, 570] on link "4" at bounding box center [1254, 574] width 18 height 18
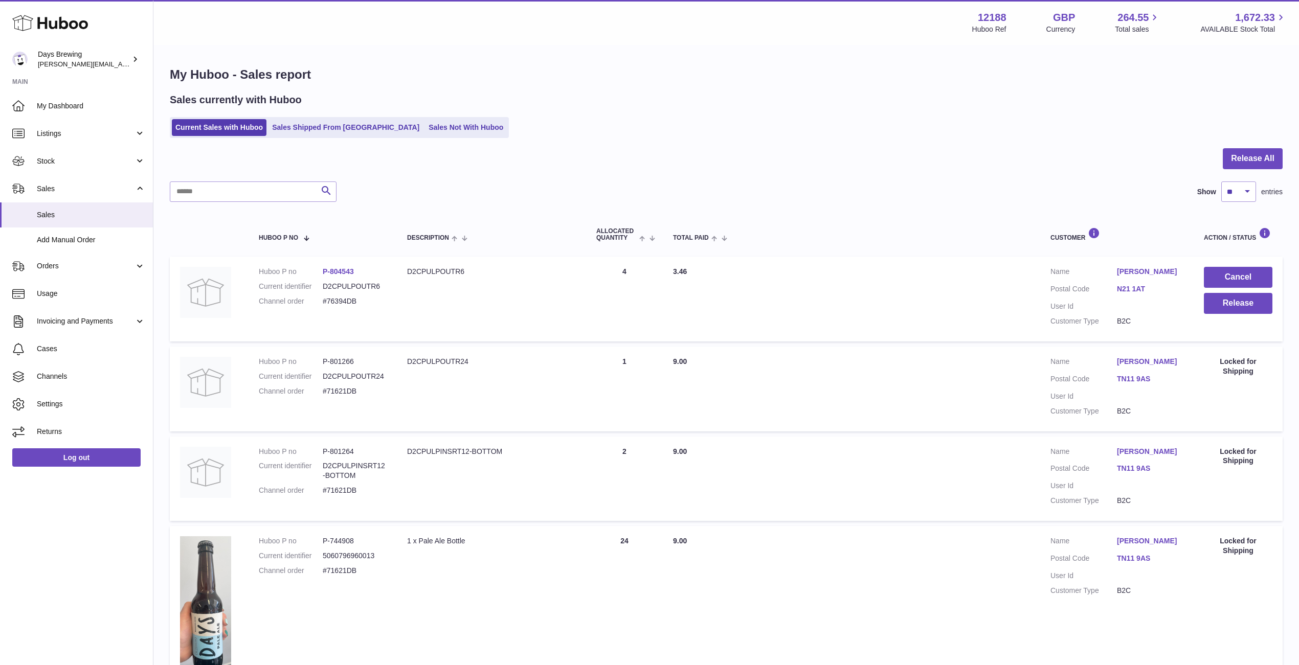
scroll to position [17, 0]
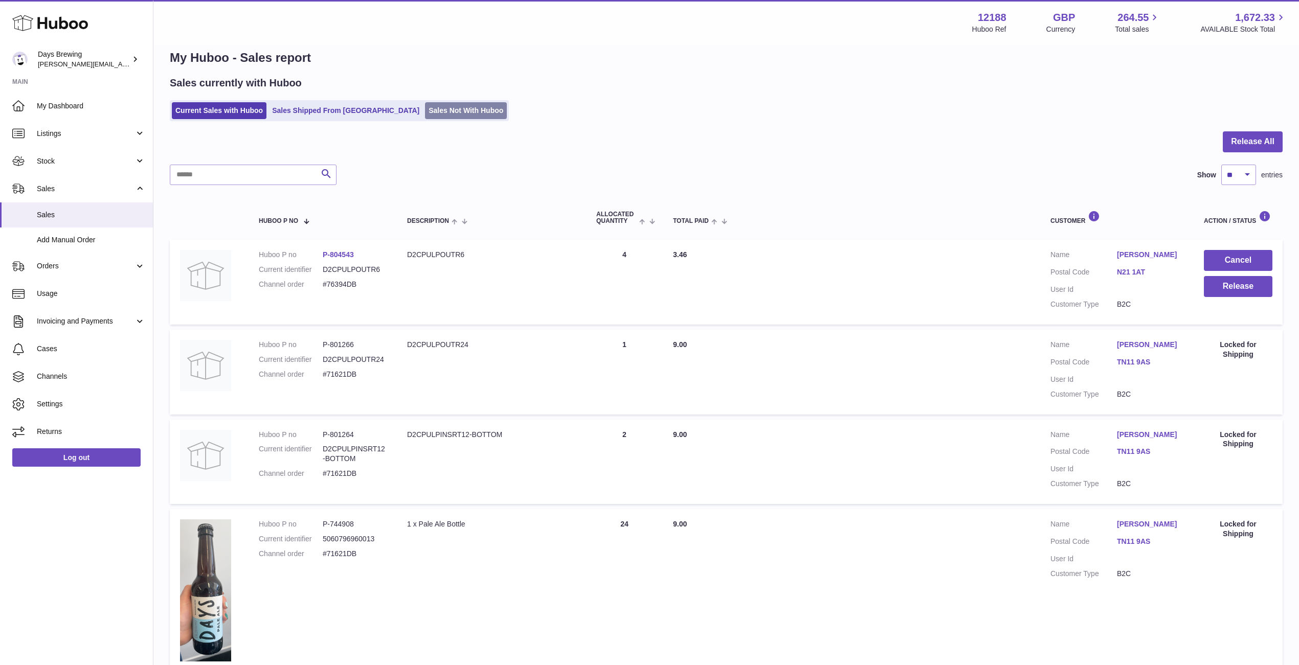
click at [425, 116] on link "Sales Not With Huboo" at bounding box center [466, 110] width 82 height 17
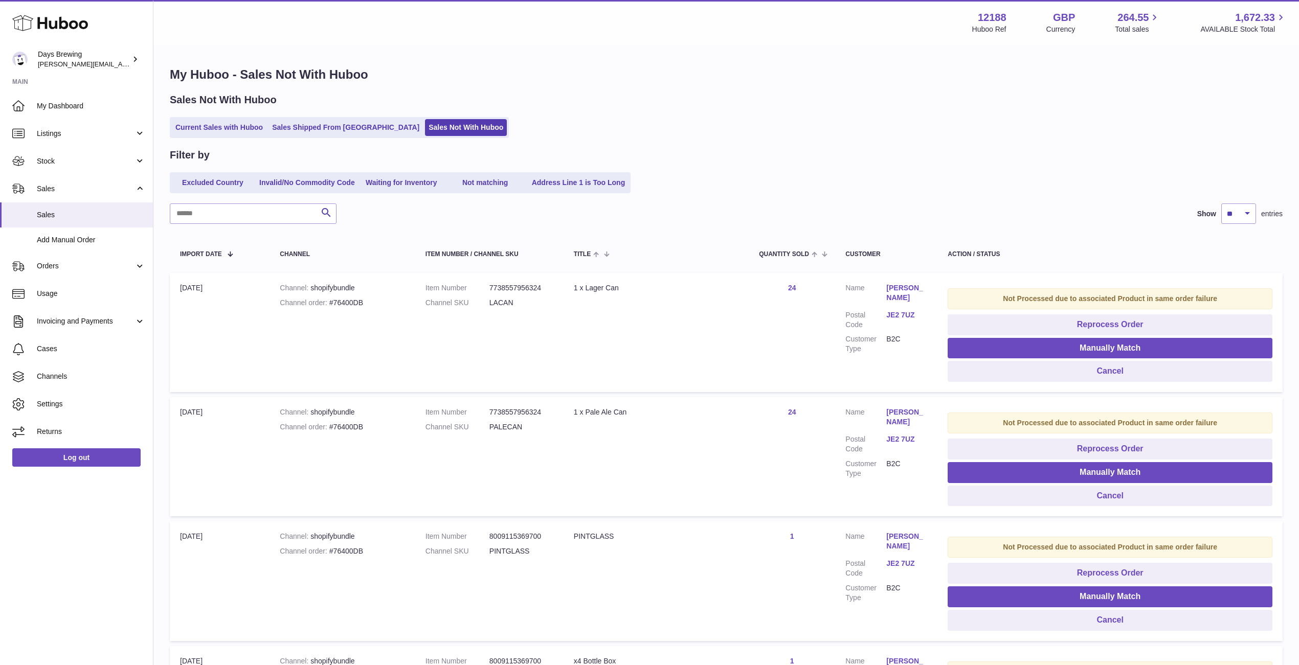
scroll to position [1, 0]
click at [687, 327] on td "Title 1 x Lager Can" at bounding box center [655, 332] width 185 height 119
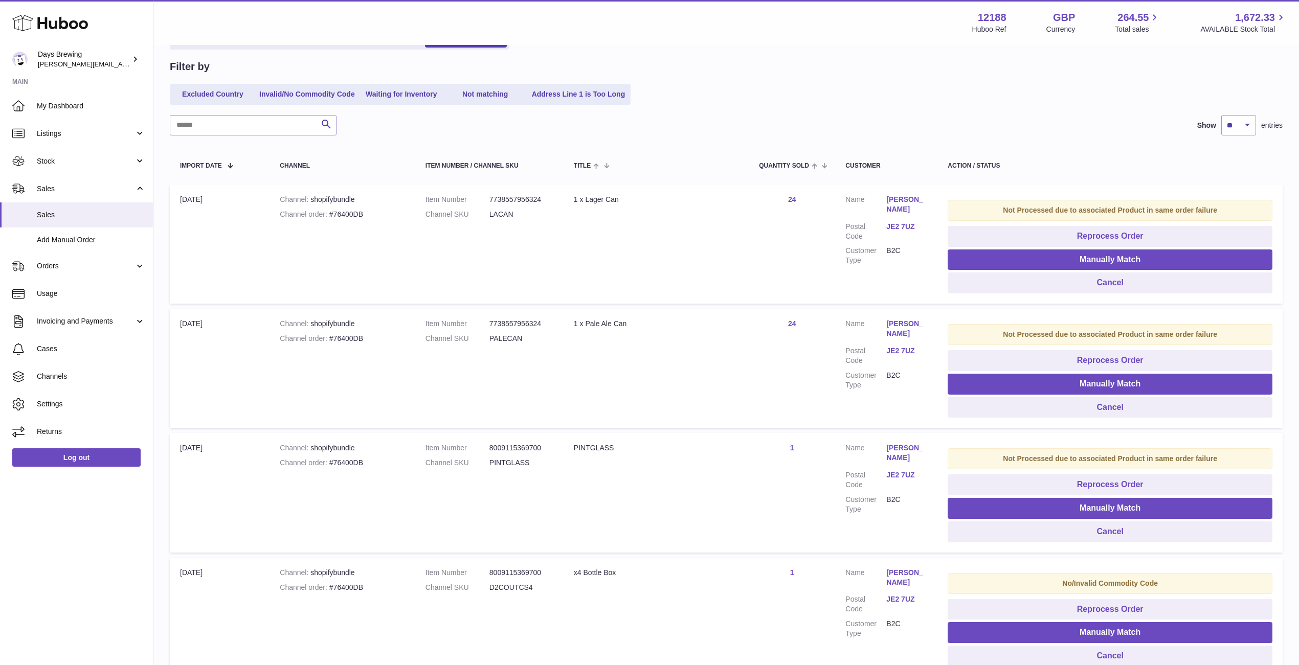
click at [306, 222] on td "Channel shopifybundle Channel order #76400DB" at bounding box center [342, 244] width 146 height 119
drag, startPoint x: 371, startPoint y: 213, endPoint x: 329, endPoint y: 213, distance: 41.9
click at [329, 213] on div "Channel order #76400DB" at bounding box center [342, 215] width 125 height 10
copy div "#76400DB"
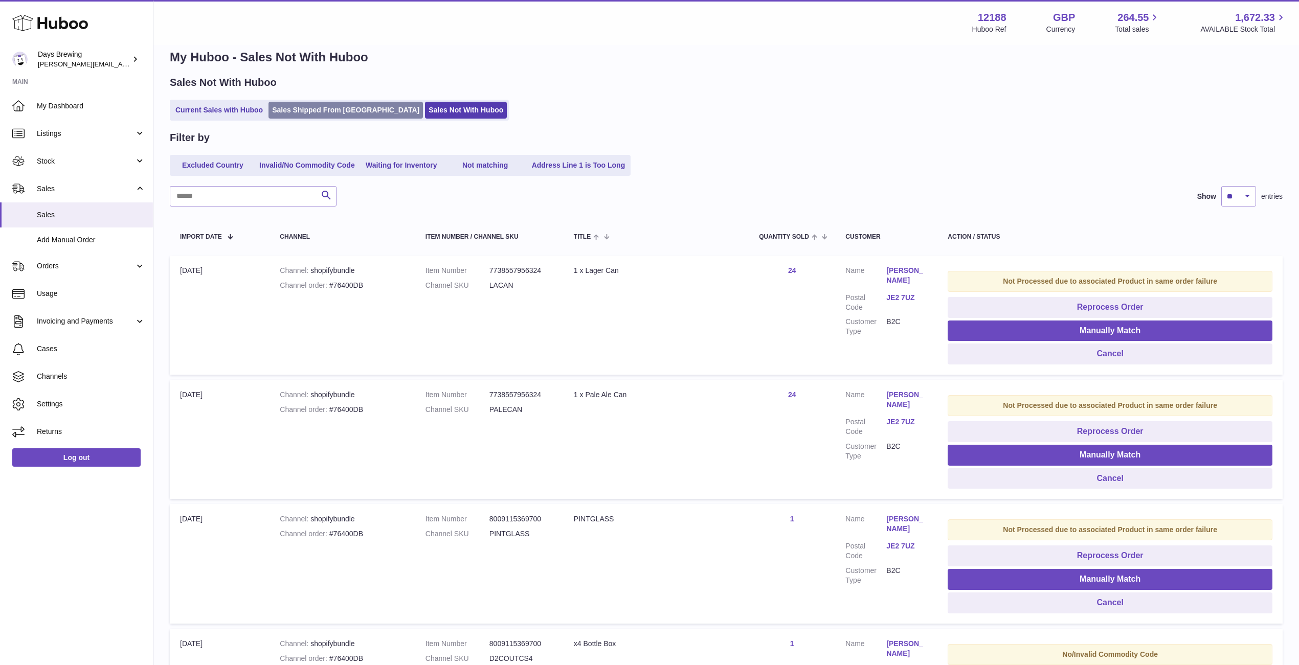
drag, startPoint x: 282, startPoint y: 129, endPoint x: 290, endPoint y: 112, distance: 18.8
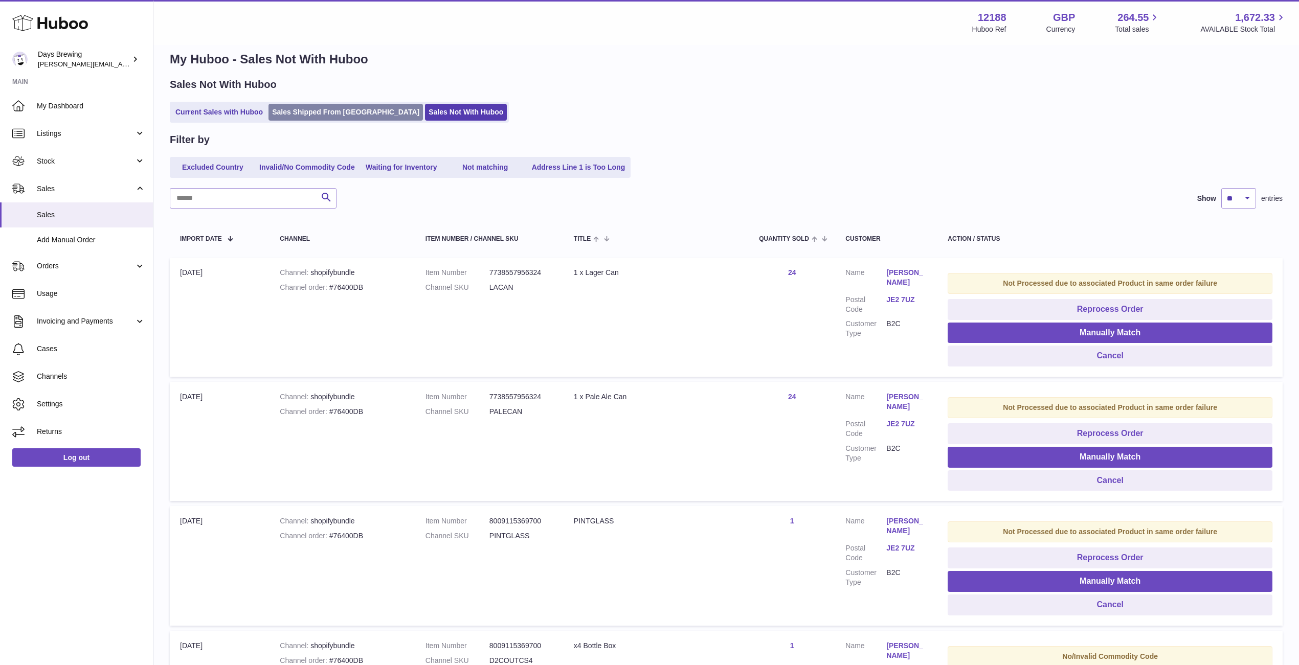
click at [293, 106] on link "Sales Shipped From [GEOGRAPHIC_DATA]" at bounding box center [345, 112] width 154 height 17
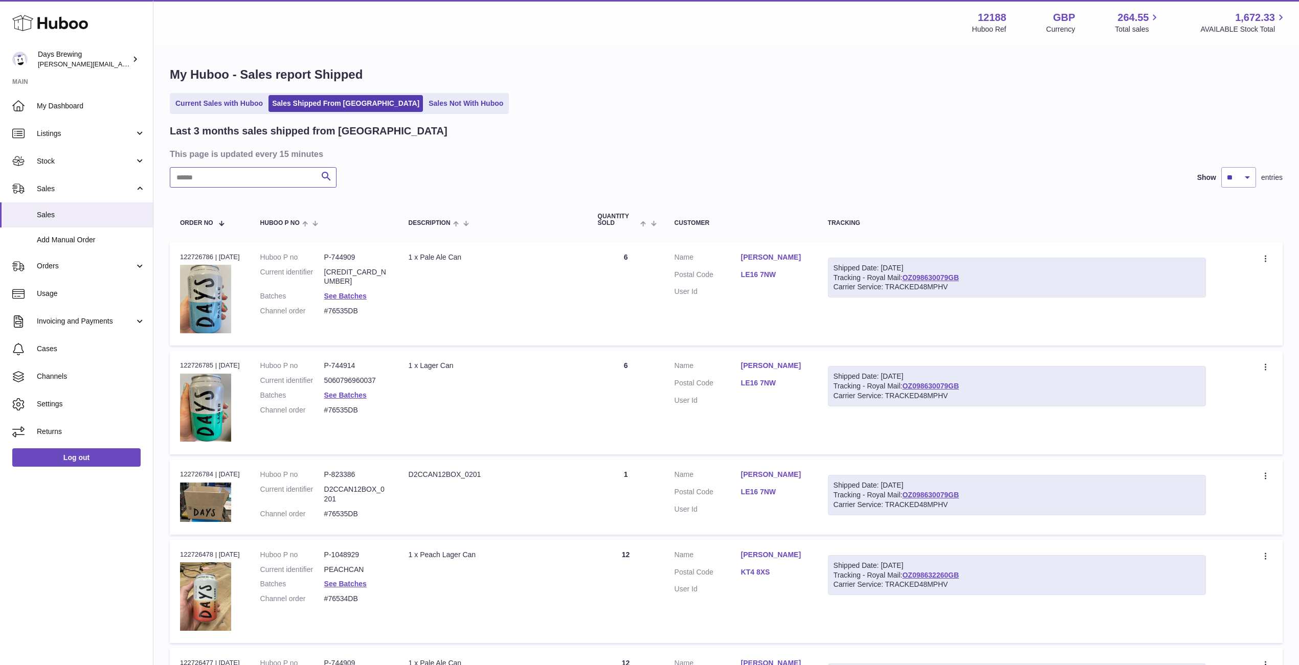
click at [300, 185] on input "text" at bounding box center [253, 177] width 167 height 20
paste input "********"
type input "********"
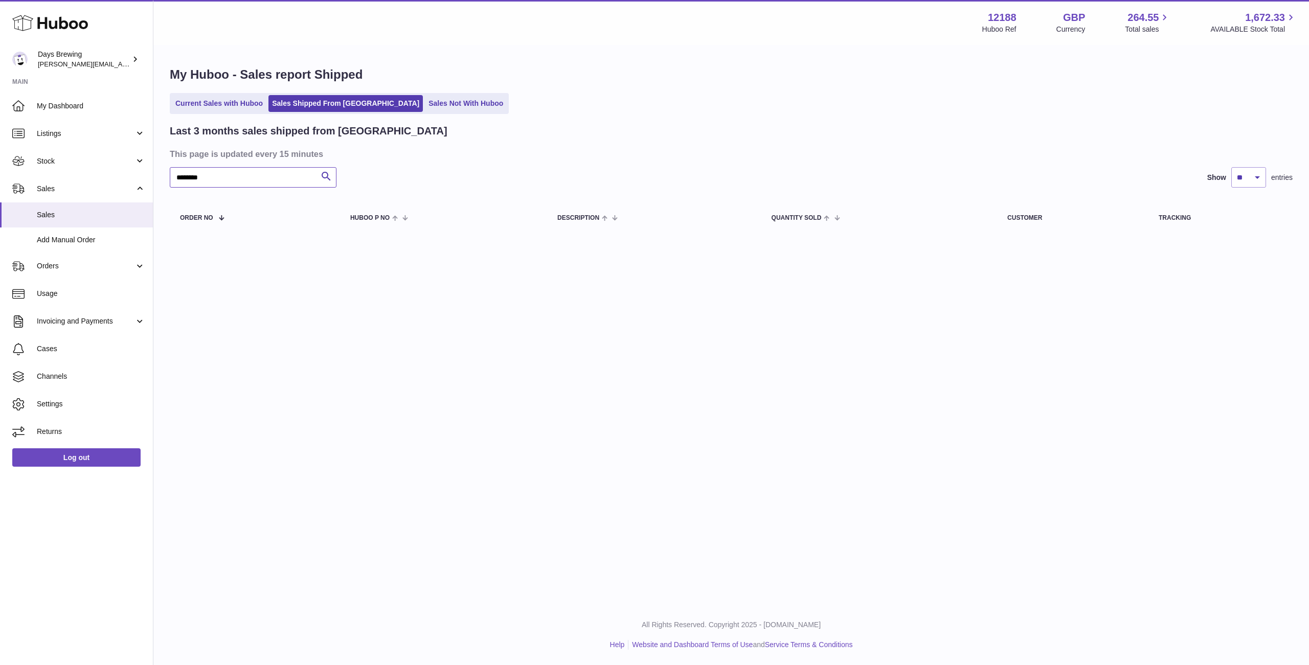
drag, startPoint x: 240, startPoint y: 180, endPoint x: 179, endPoint y: 171, distance: 61.6
click at [179, 171] on input "********" at bounding box center [253, 177] width 167 height 20
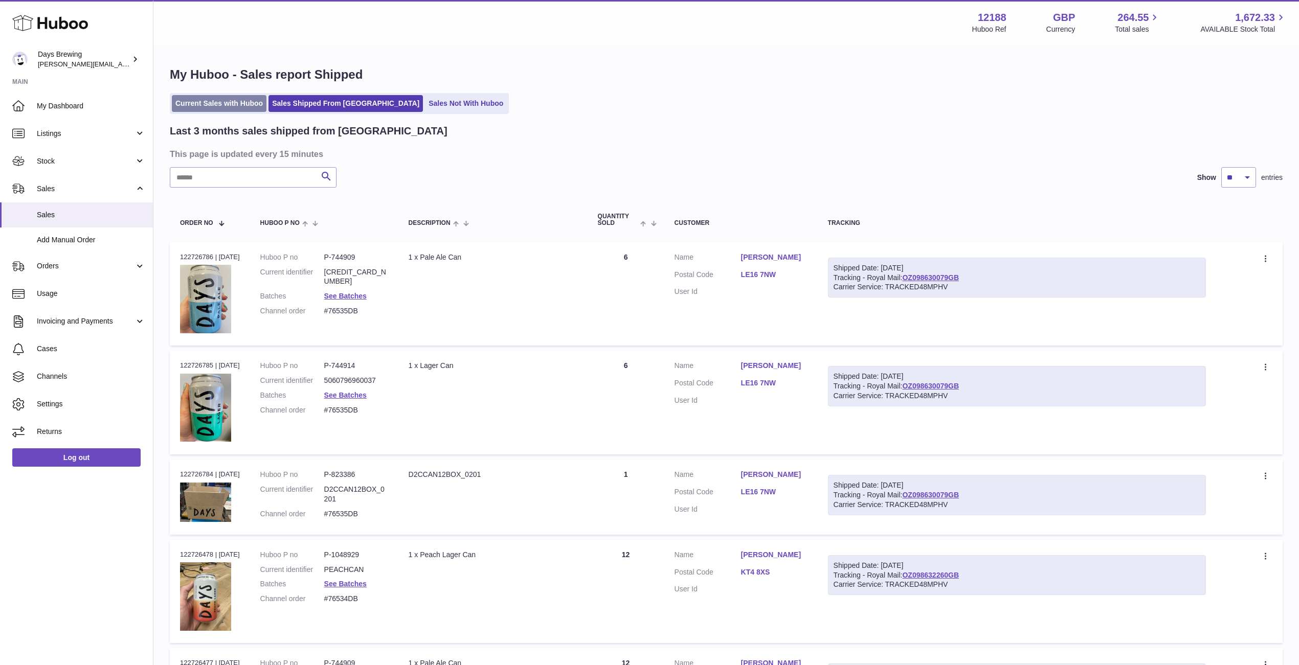
click at [198, 109] on link "Current Sales with Huboo" at bounding box center [219, 103] width 95 height 17
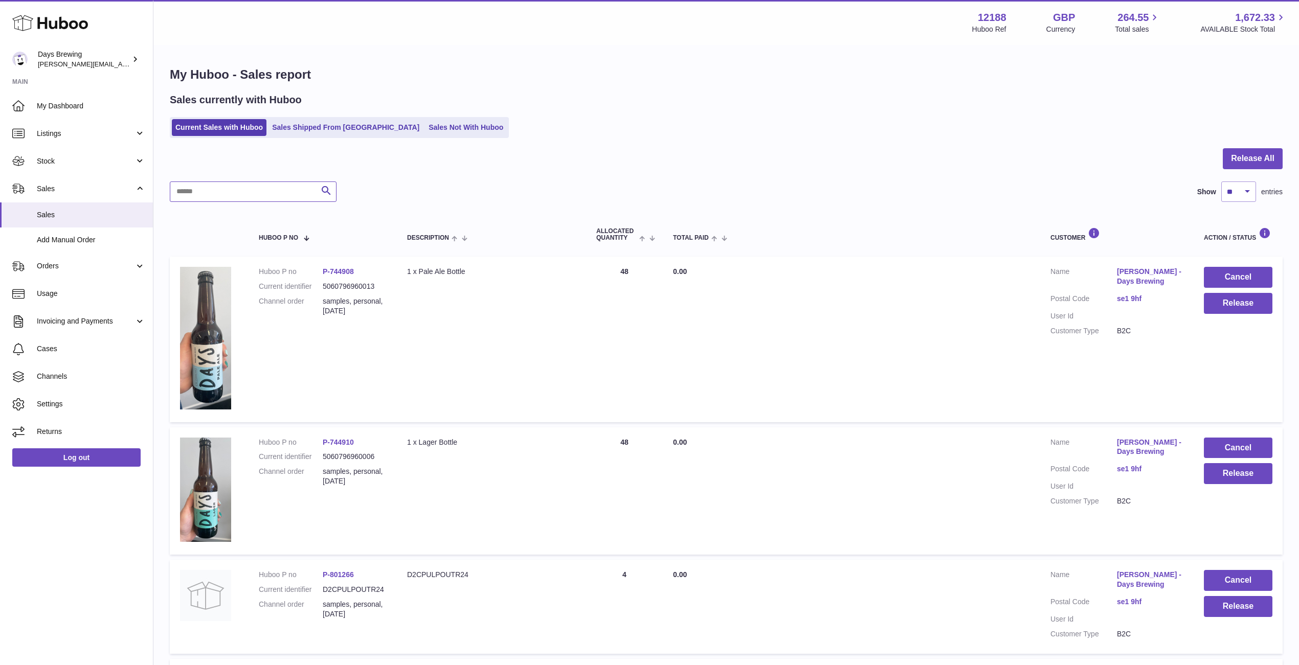
click at [238, 189] on input "text" at bounding box center [253, 191] width 167 height 20
paste input "********"
type input "********"
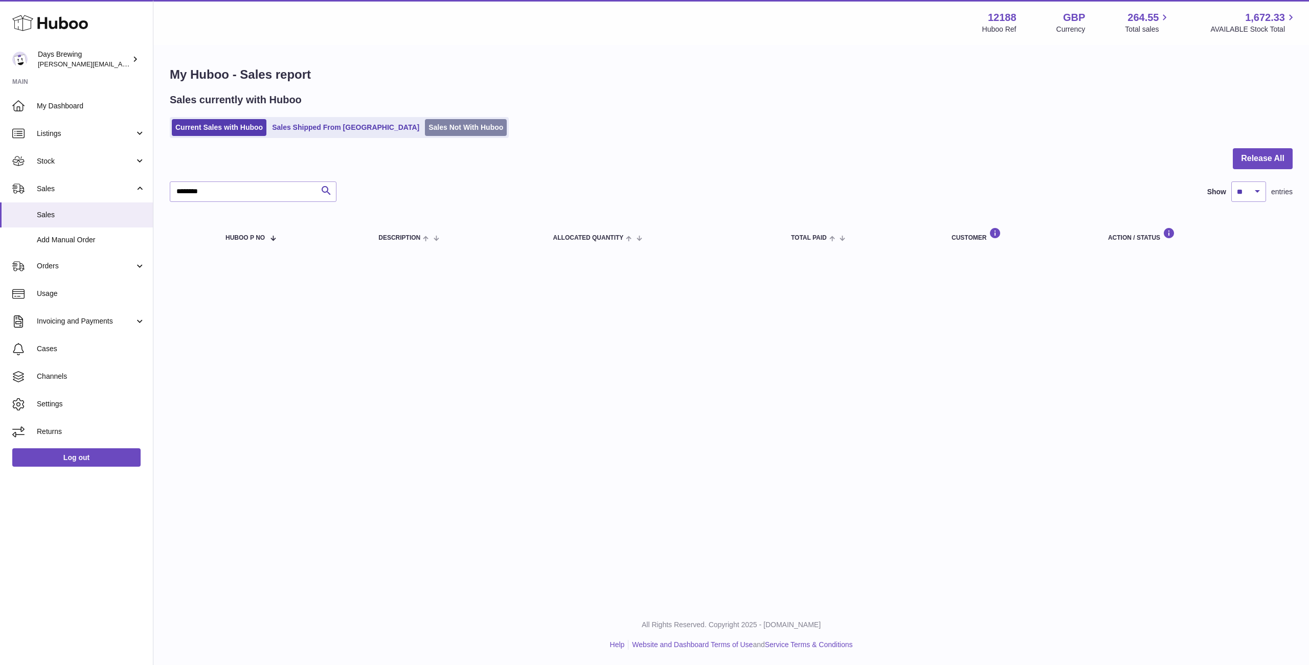
click at [425, 130] on link "Sales Not With Huboo" at bounding box center [466, 127] width 82 height 17
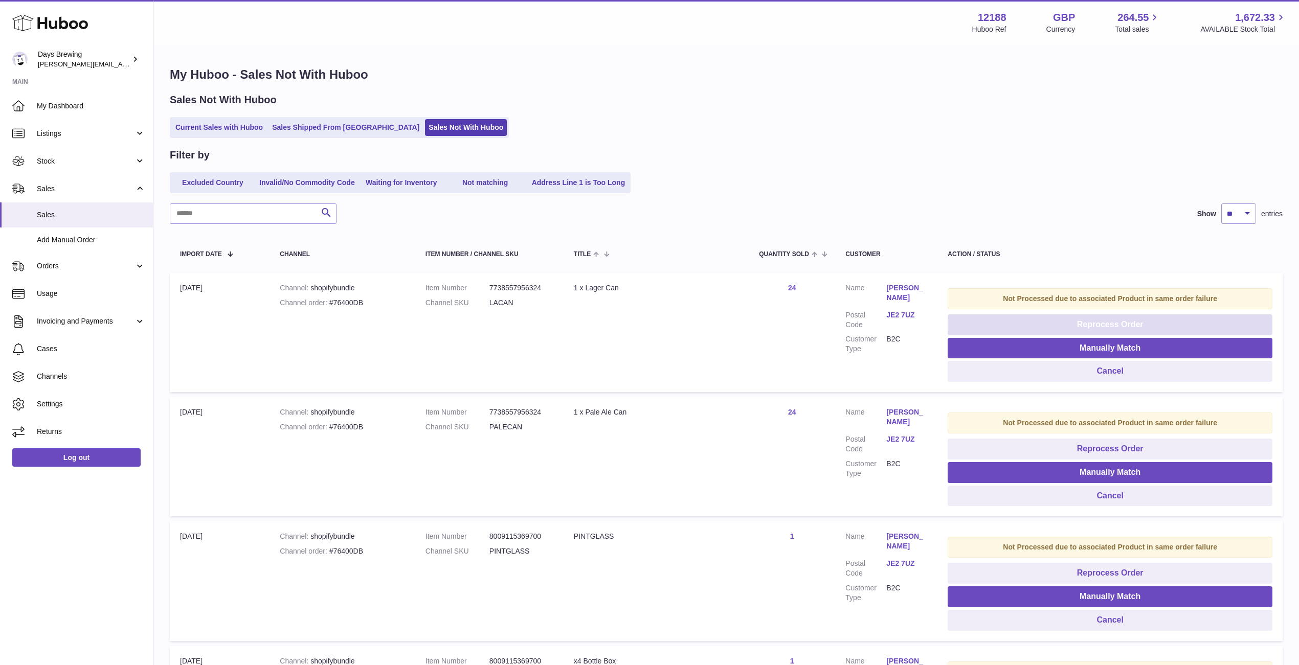
click at [997, 317] on button "Reprocess Order" at bounding box center [1109, 324] width 325 height 21
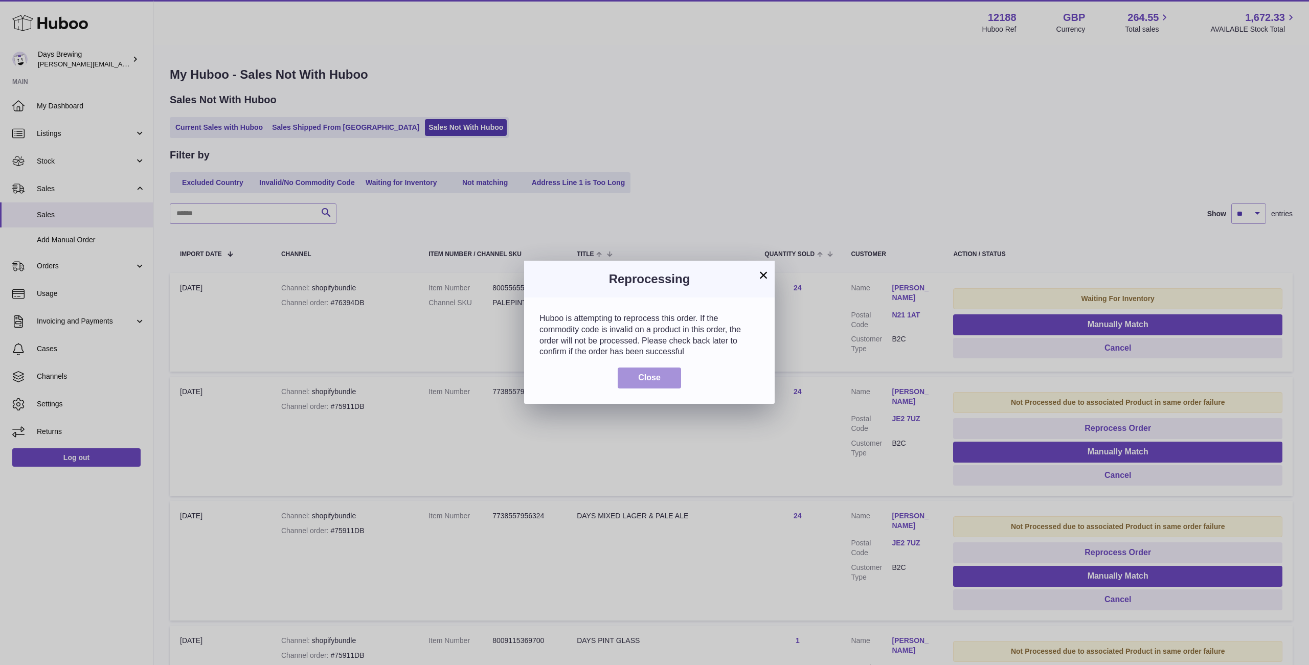
click at [636, 377] on button "Close" at bounding box center [649, 378] width 63 height 21
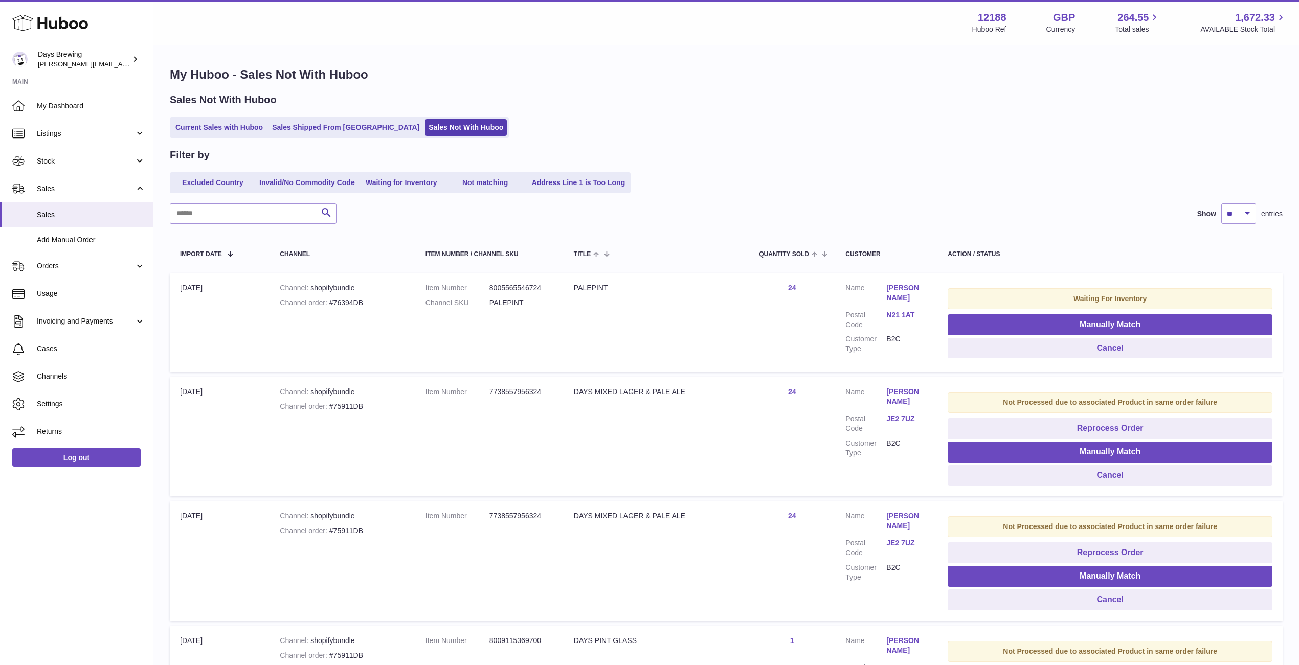
click at [899, 312] on link "N21 1AT" at bounding box center [906, 315] width 41 height 10
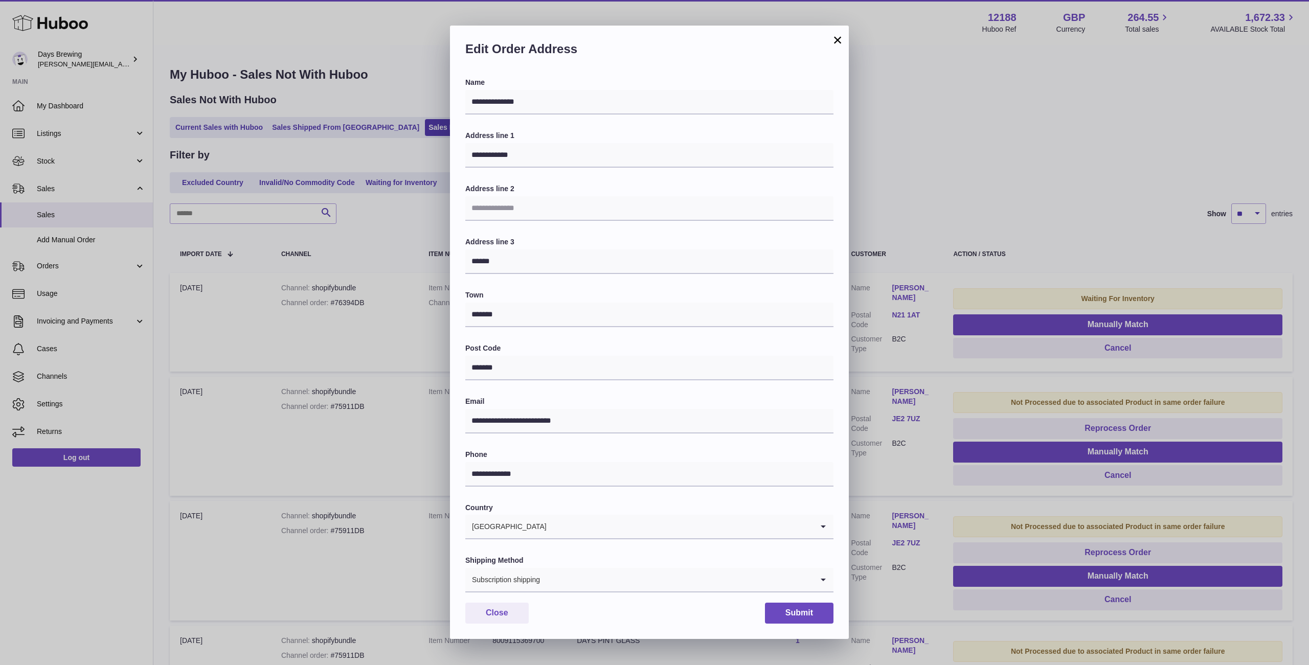
click at [835, 40] on button "×" at bounding box center [837, 40] width 12 height 12
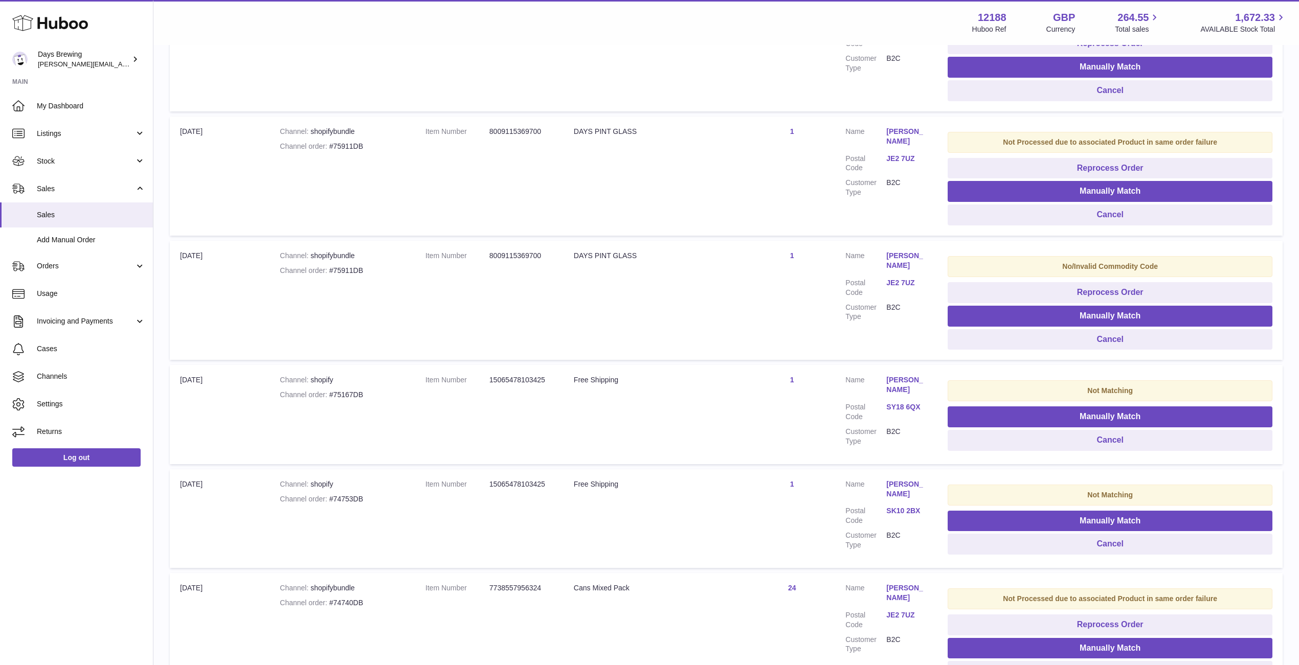
scroll to position [510, 0]
click at [907, 281] on link "JE2 7UZ" at bounding box center [906, 283] width 41 height 10
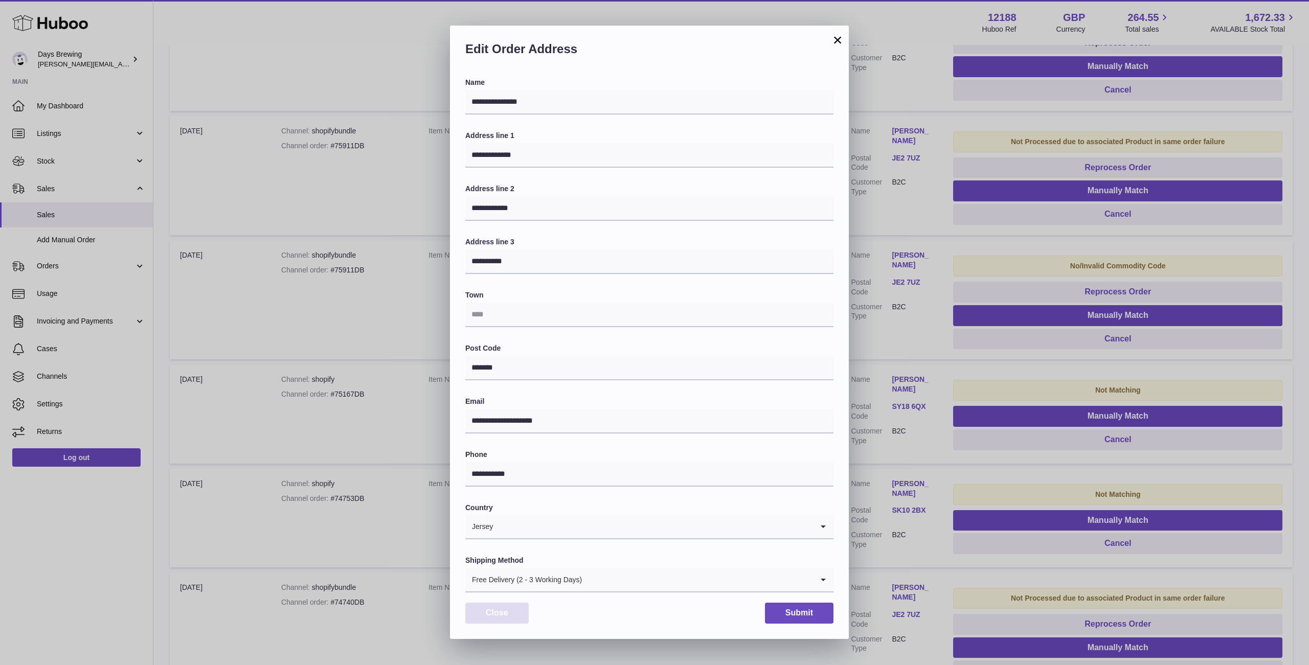
click at [486, 612] on button "Close" at bounding box center [496, 613] width 63 height 21
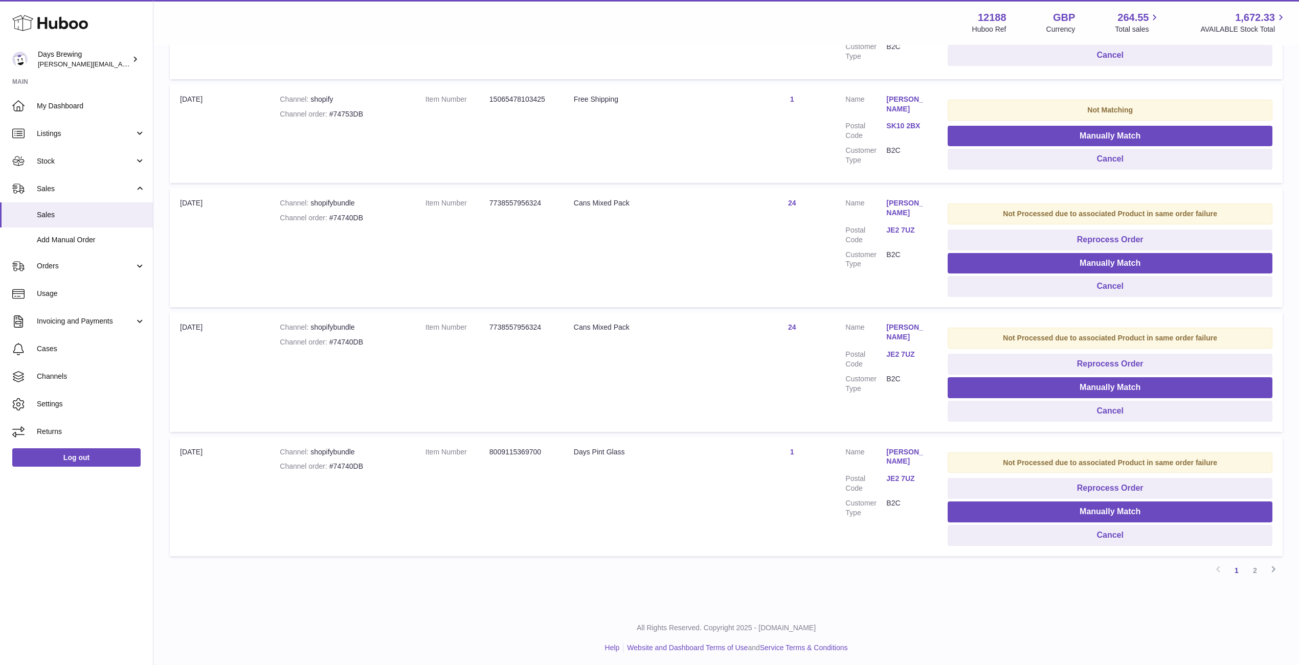
scroll to position [894, 0]
click at [1258, 572] on link "2" at bounding box center [1254, 571] width 18 height 18
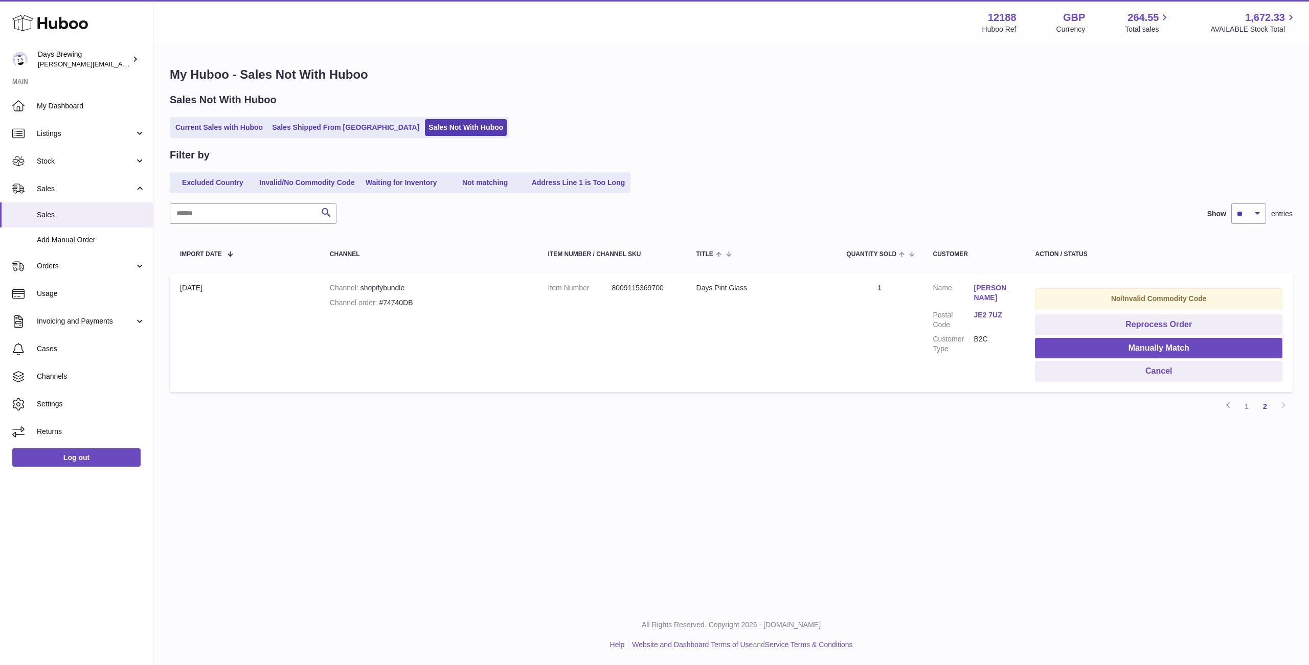
click at [987, 289] on link "[PERSON_NAME]" at bounding box center [993, 292] width 41 height 19
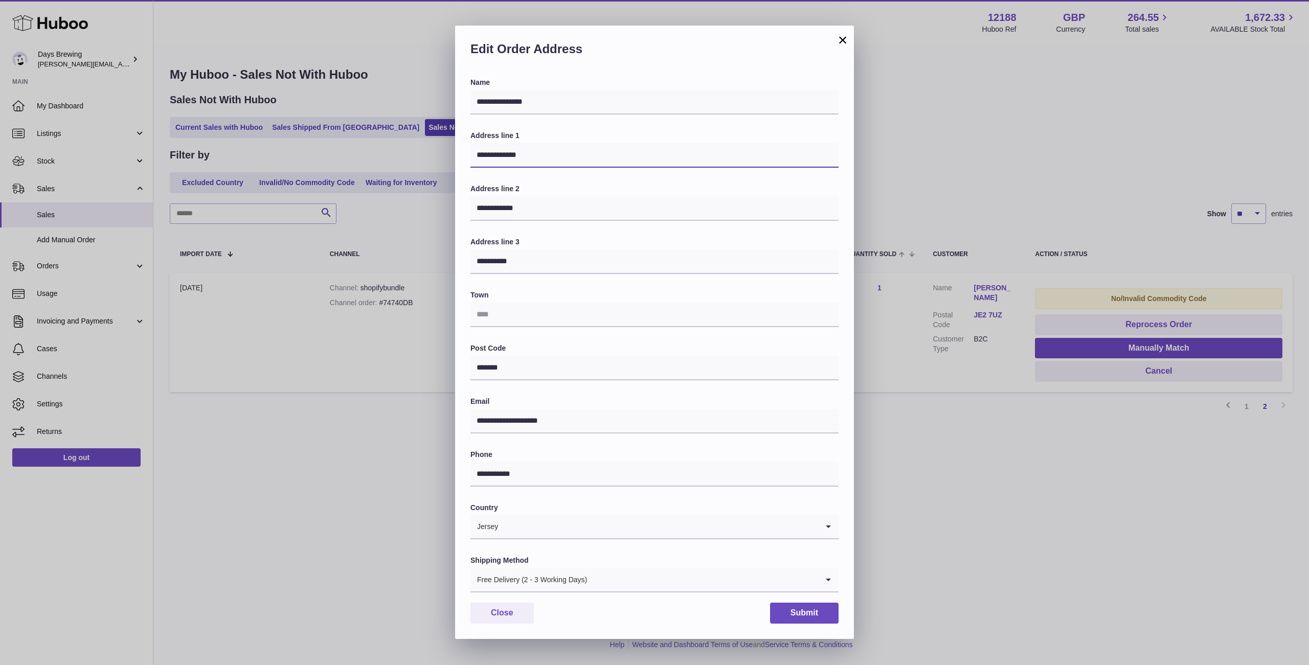
click at [552, 158] on input "**********" at bounding box center [654, 155] width 368 height 25
click at [841, 41] on button "×" at bounding box center [842, 40] width 12 height 12
